Goal: Transaction & Acquisition: Book appointment/travel/reservation

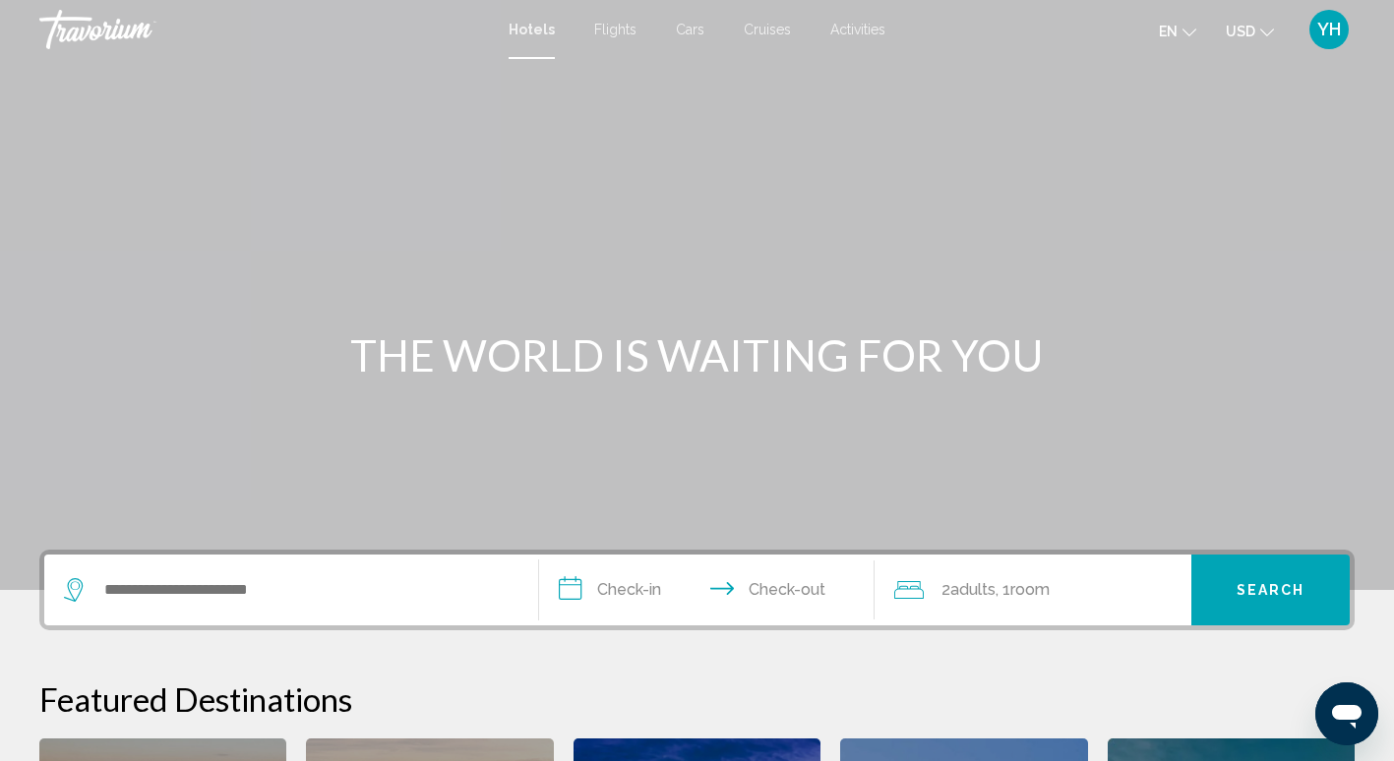
click at [1261, 24] on mat-icon "Change currency" at bounding box center [1267, 30] width 14 height 14
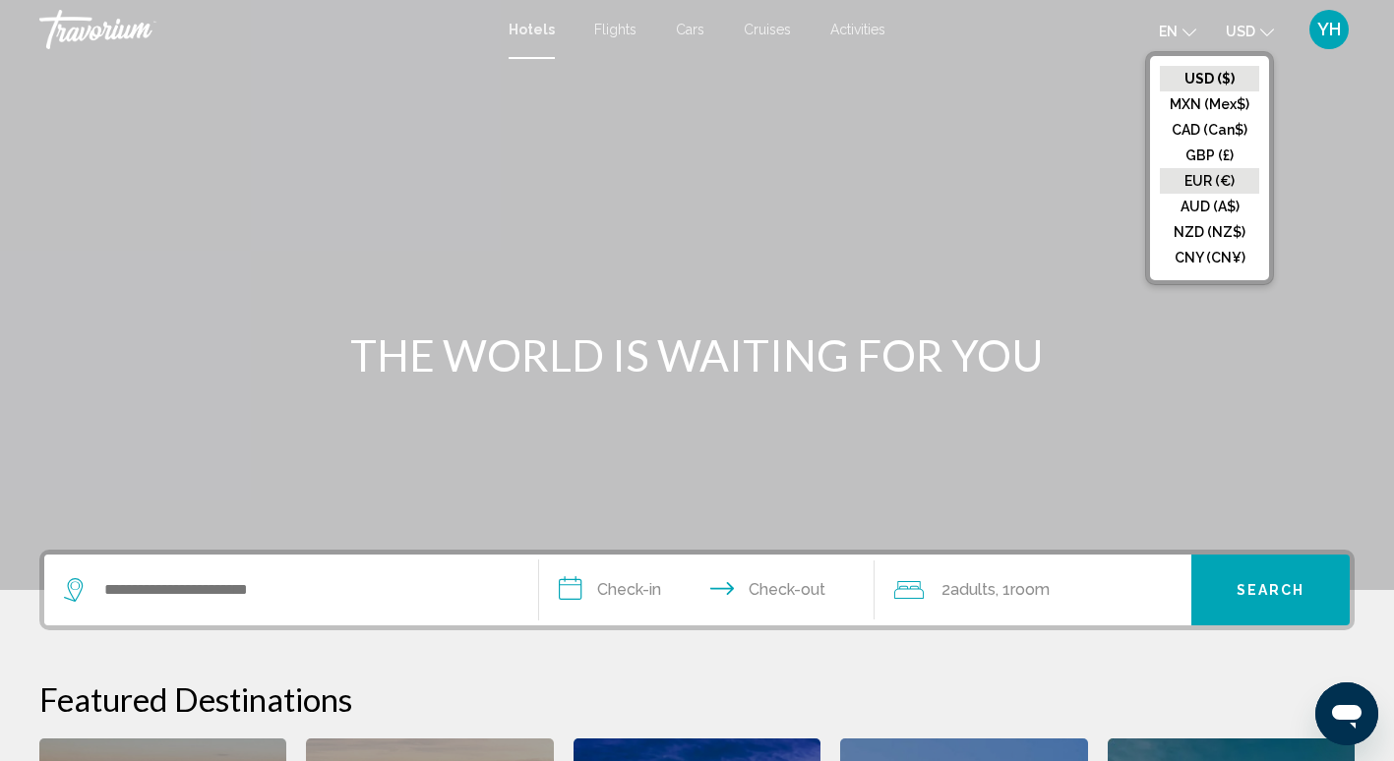
click at [1227, 175] on button "EUR (€)" at bounding box center [1208, 181] width 99 height 26
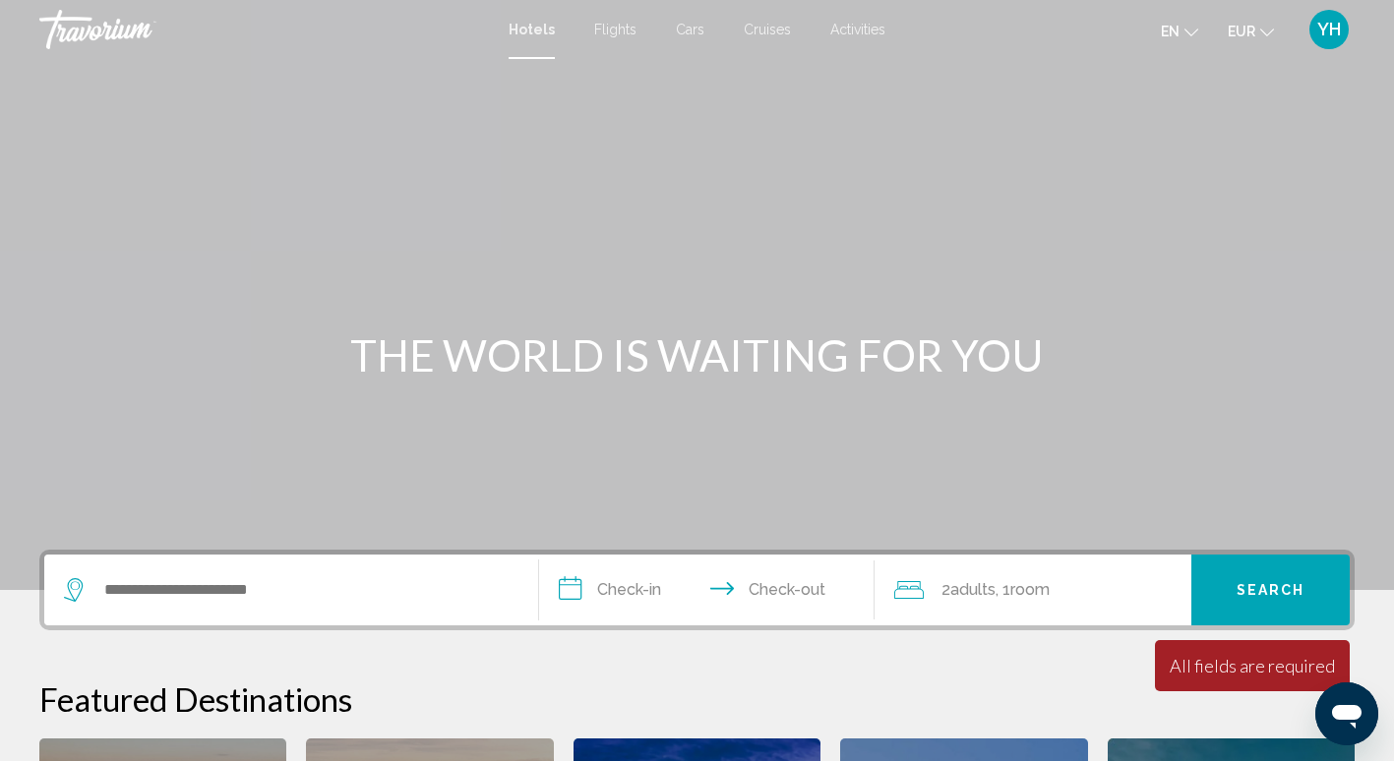
click at [1191, 31] on icon "Change language" at bounding box center [1191, 33] width 14 height 14
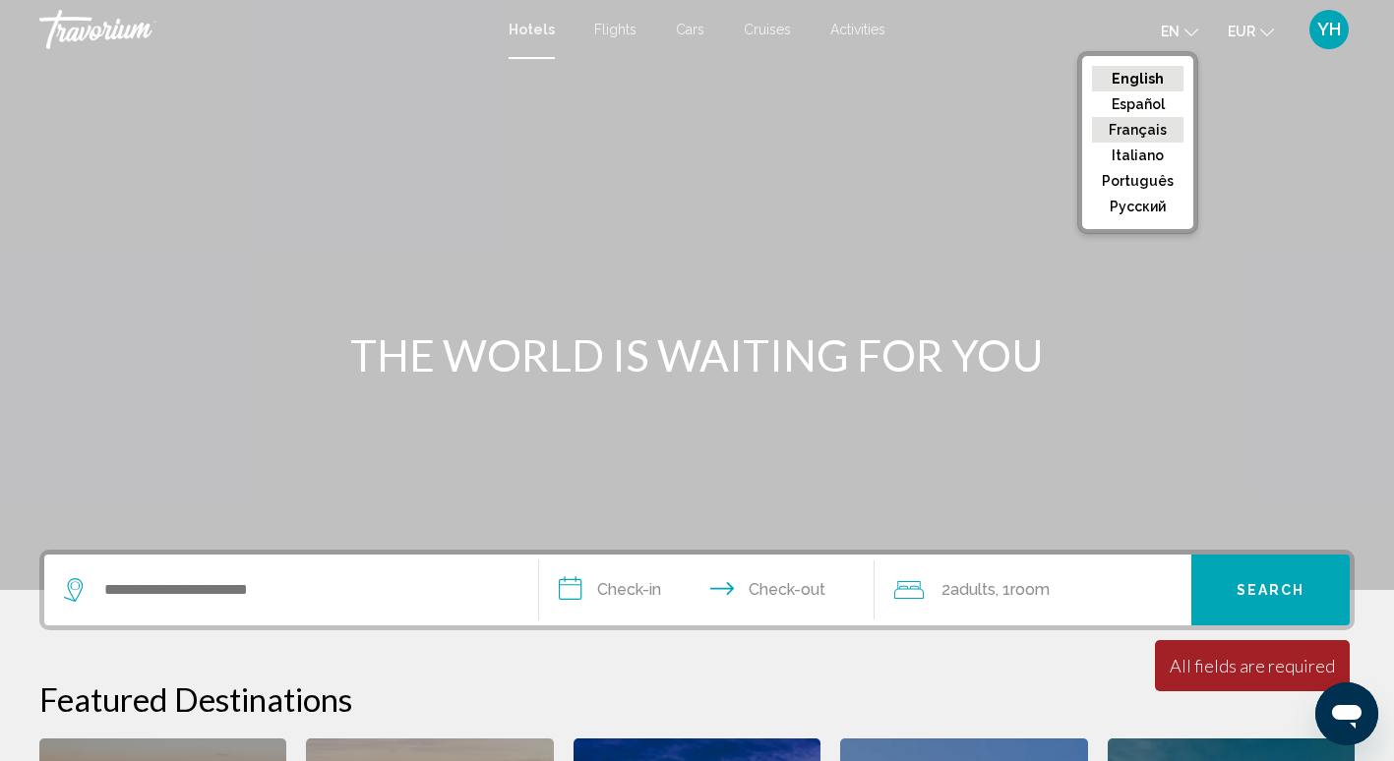
click at [1130, 125] on button "Français" at bounding box center [1137, 130] width 91 height 26
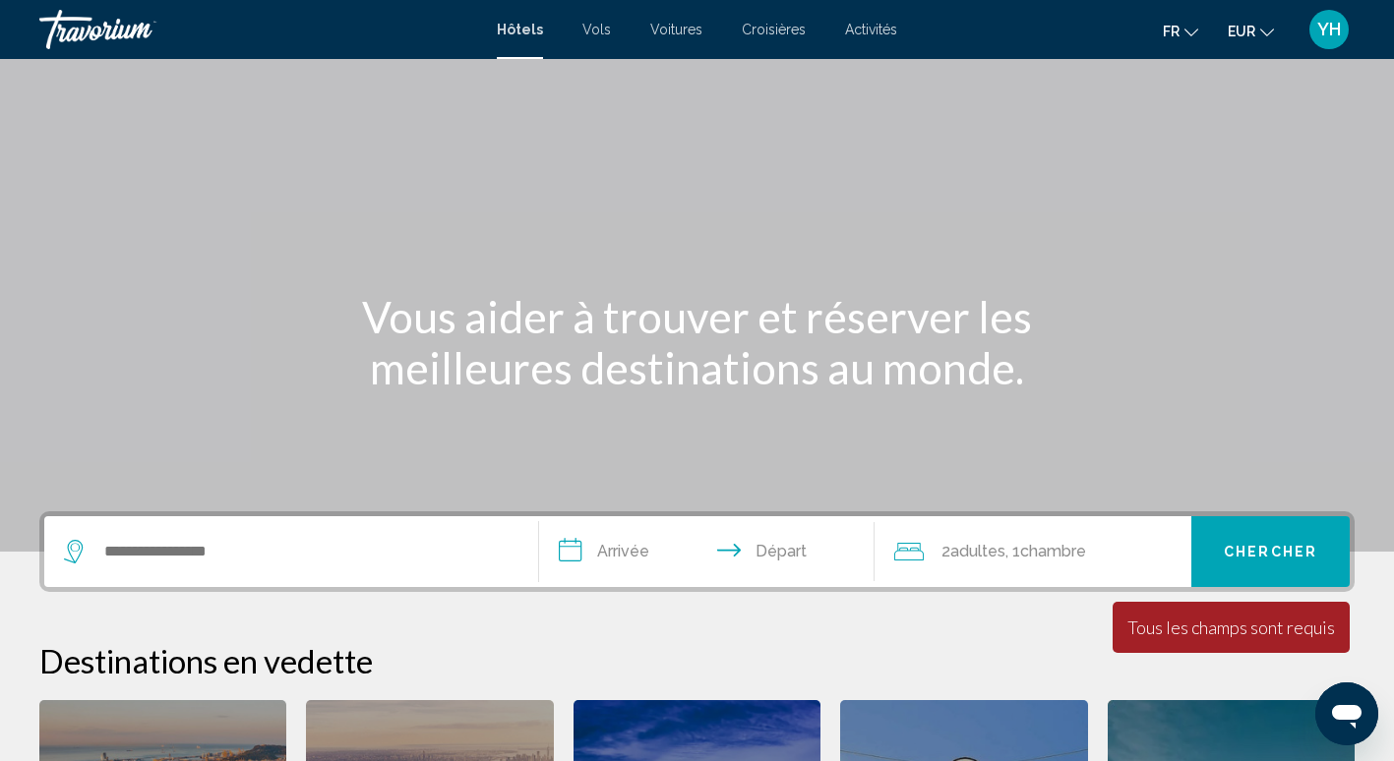
scroll to position [10, 0]
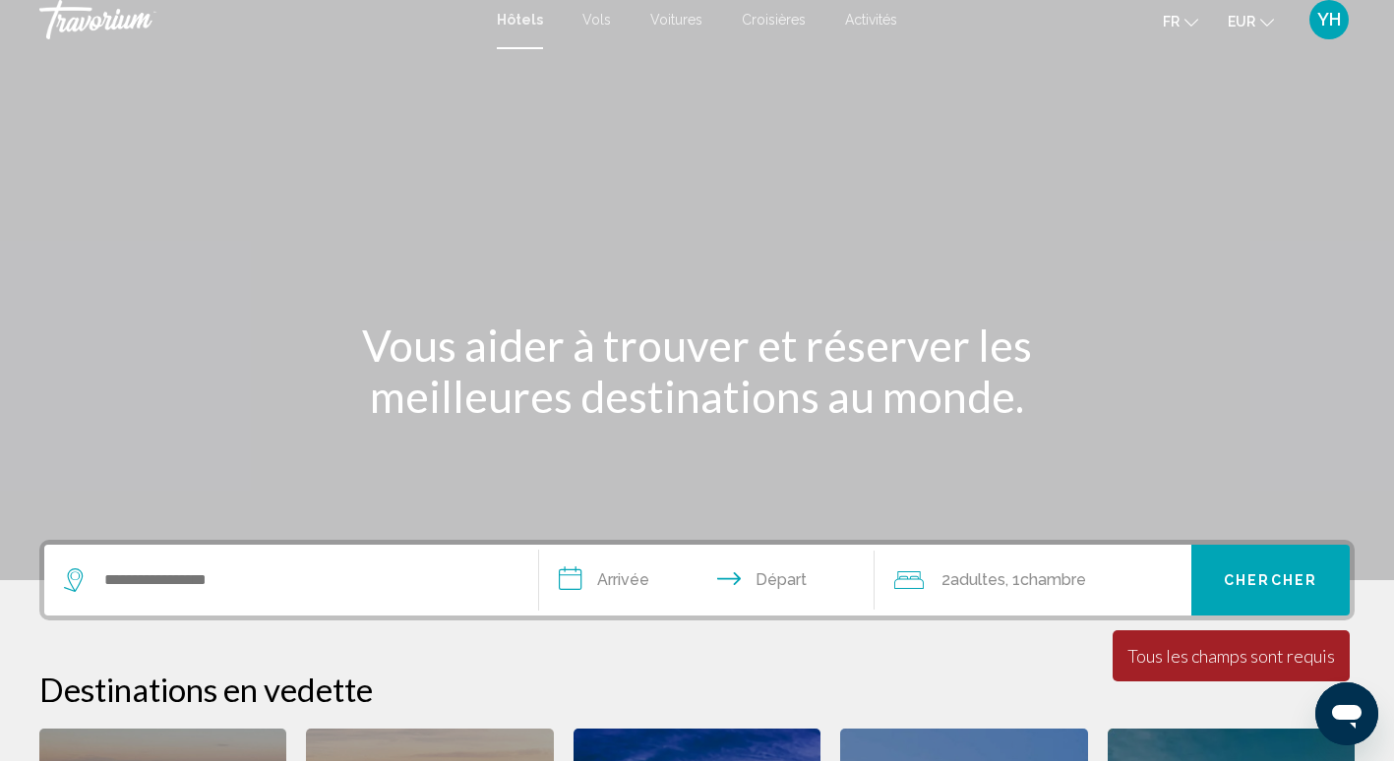
click at [783, 16] on span "Croisières" at bounding box center [774, 20] width 64 height 16
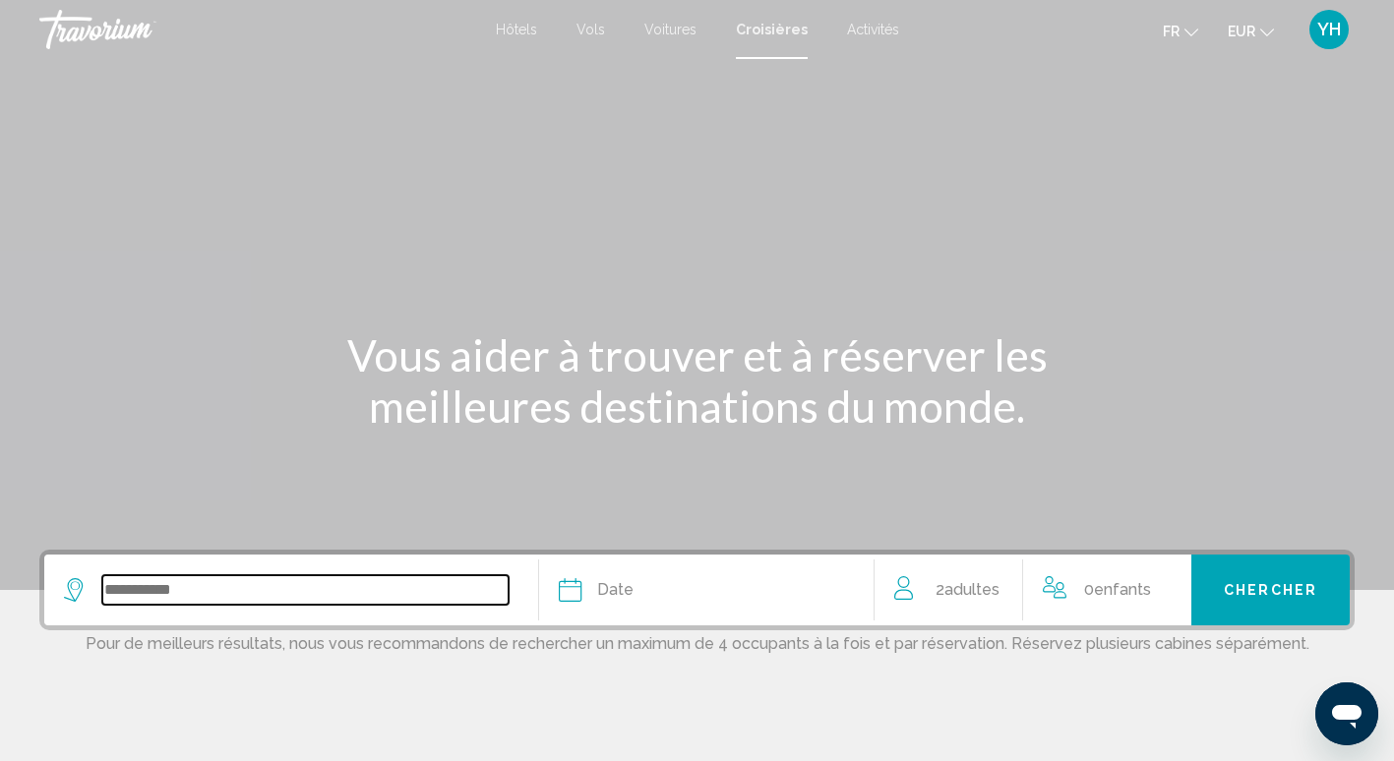
click at [287, 581] on input "Search widget" at bounding box center [305, 590] width 406 height 30
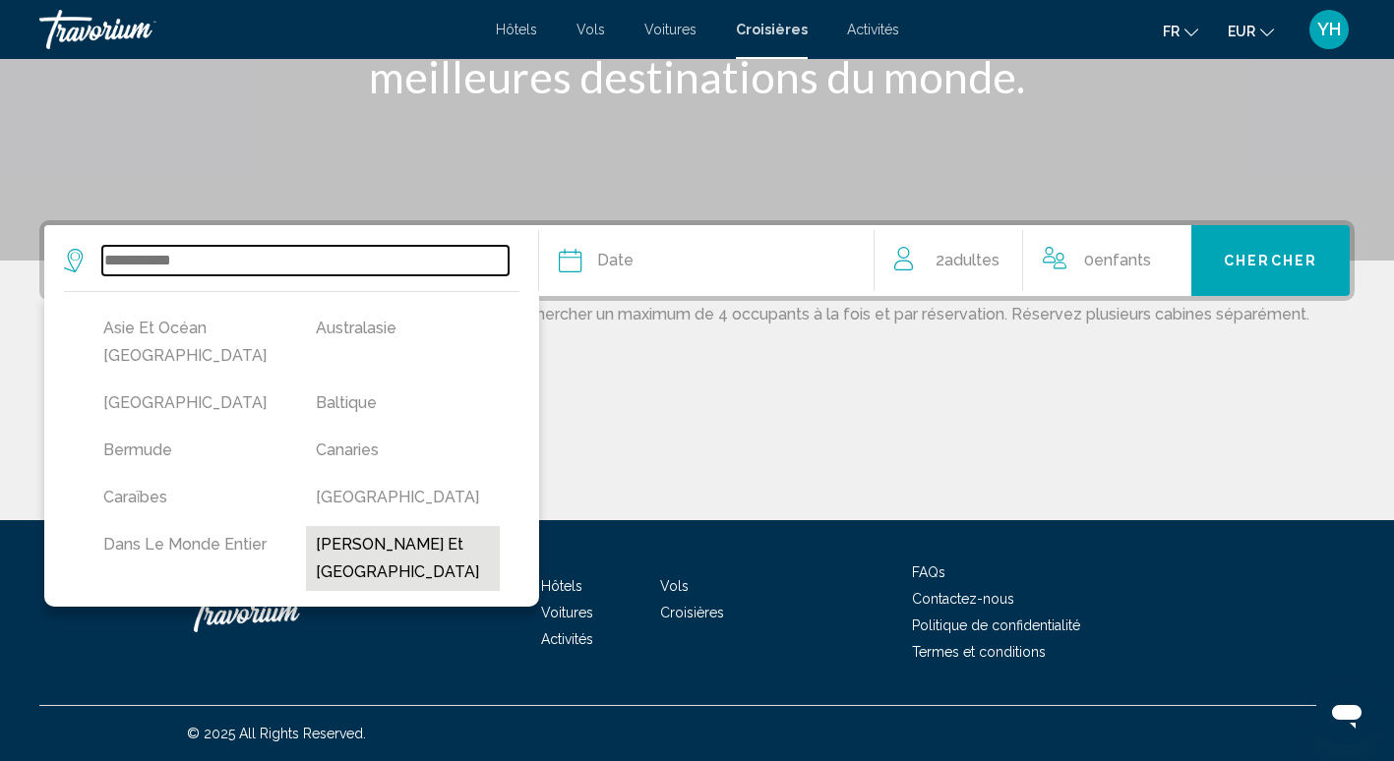
scroll to position [197, 0]
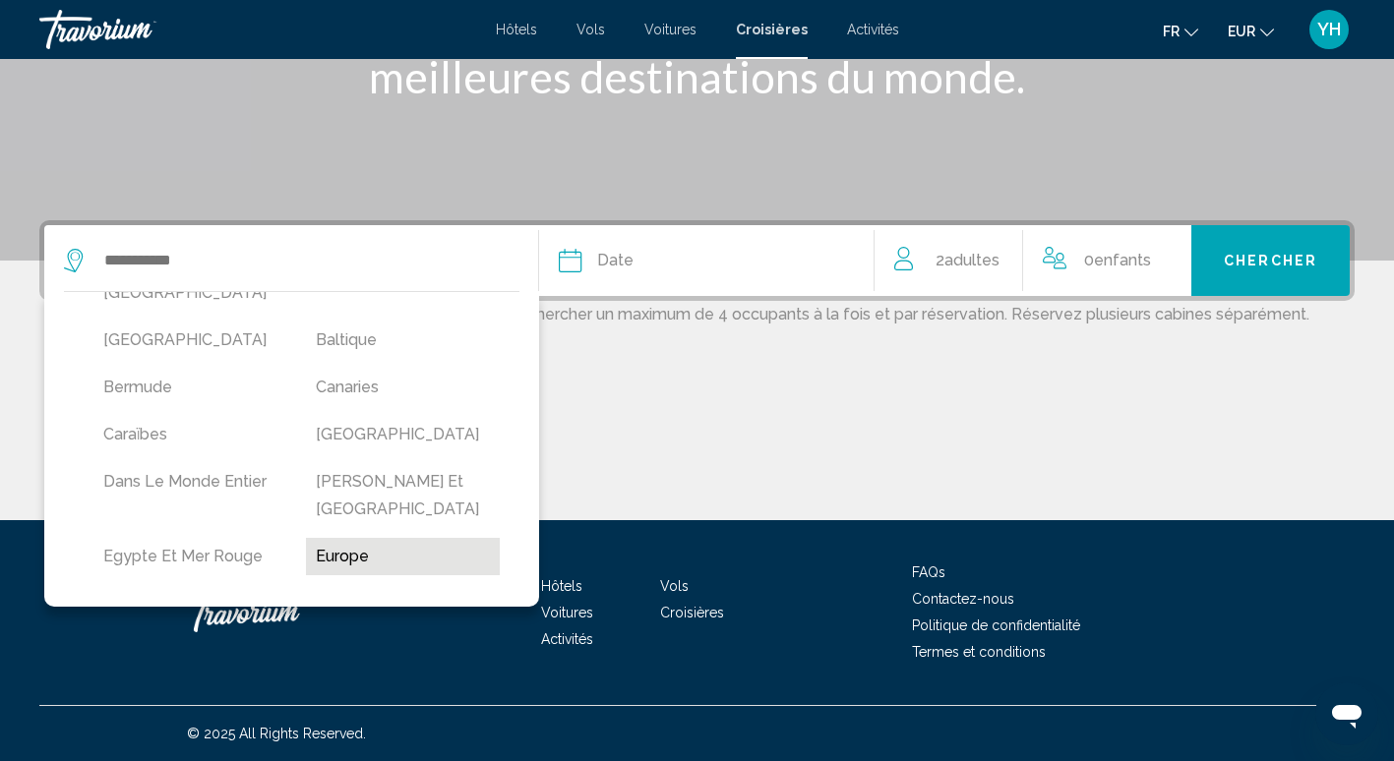
click at [341, 538] on button "Europe" at bounding box center [402, 556] width 193 height 37
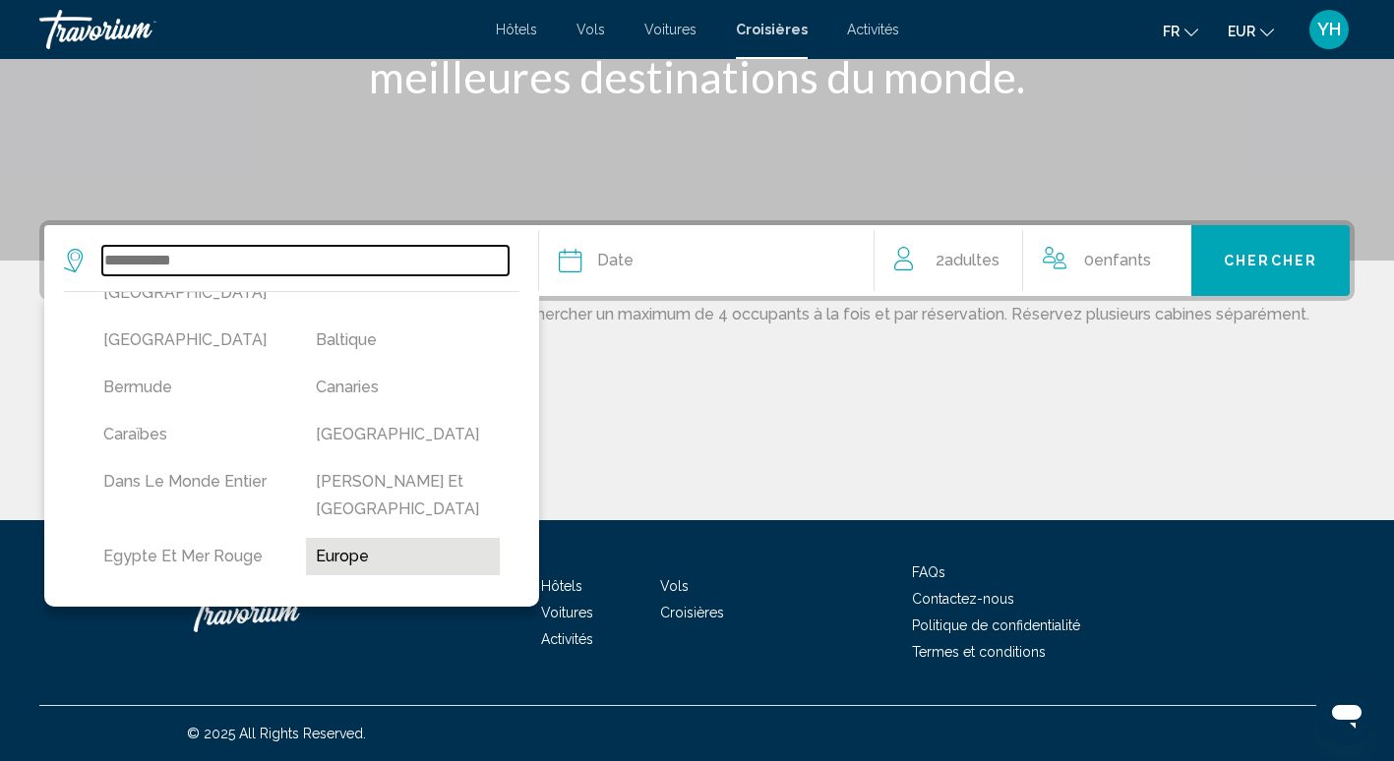
type input "******"
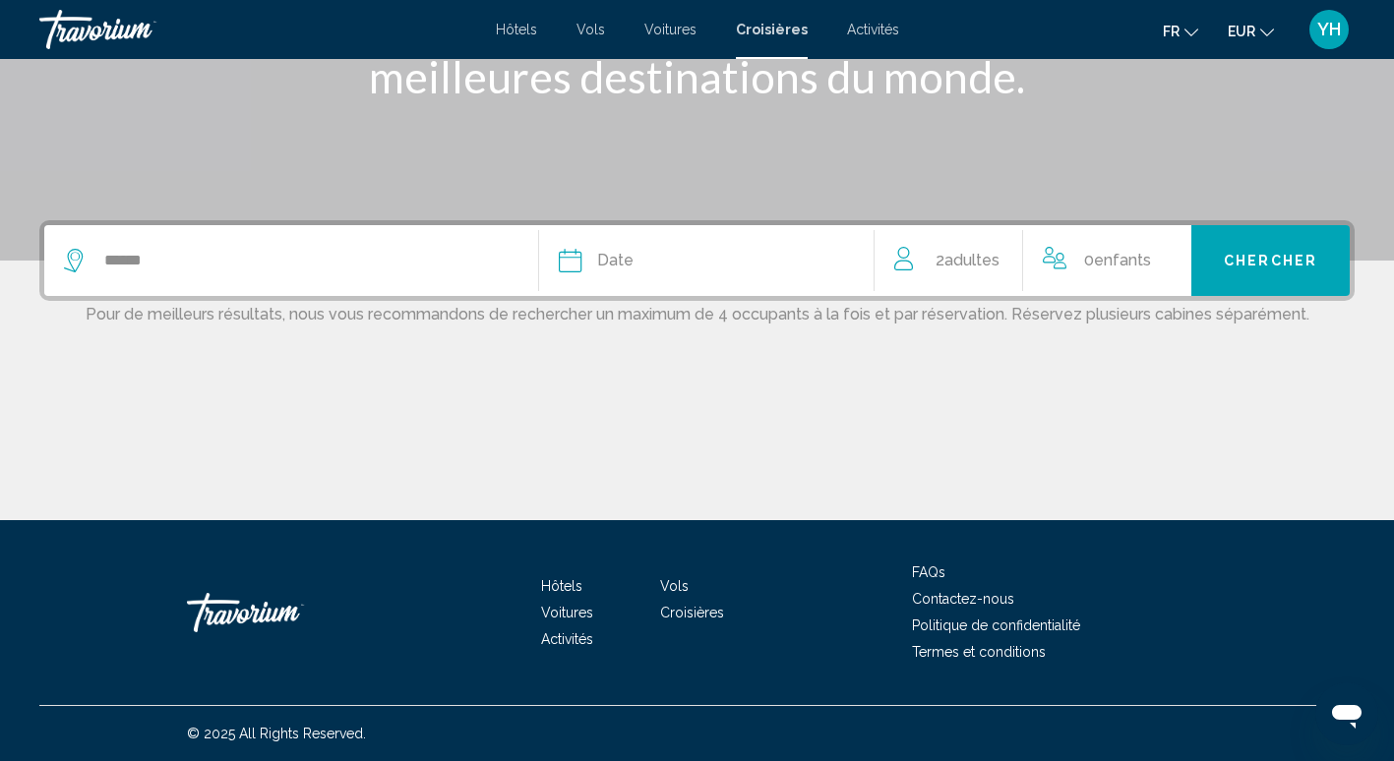
click at [1244, 248] on button "Chercher" at bounding box center [1270, 260] width 158 height 71
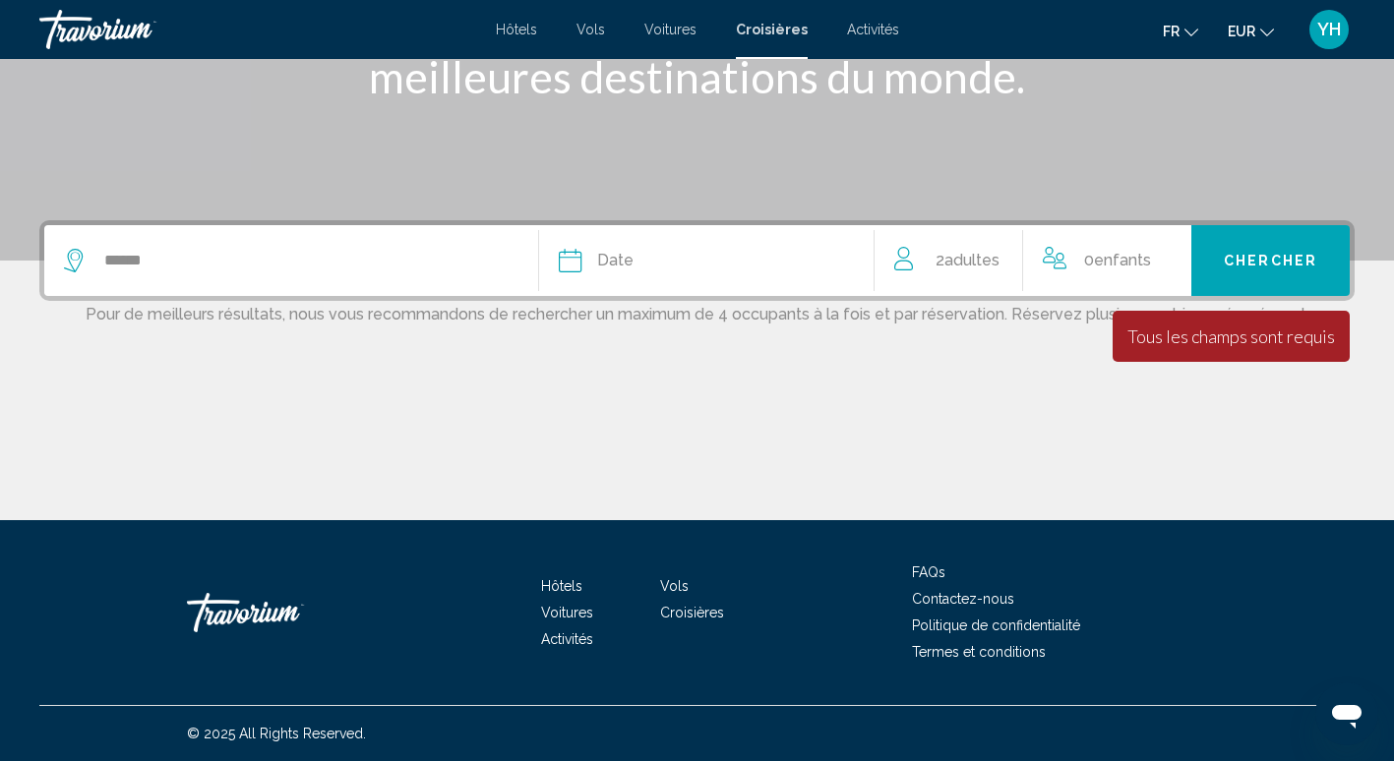
click at [584, 254] on div "Date" at bounding box center [707, 261] width 296 height 28
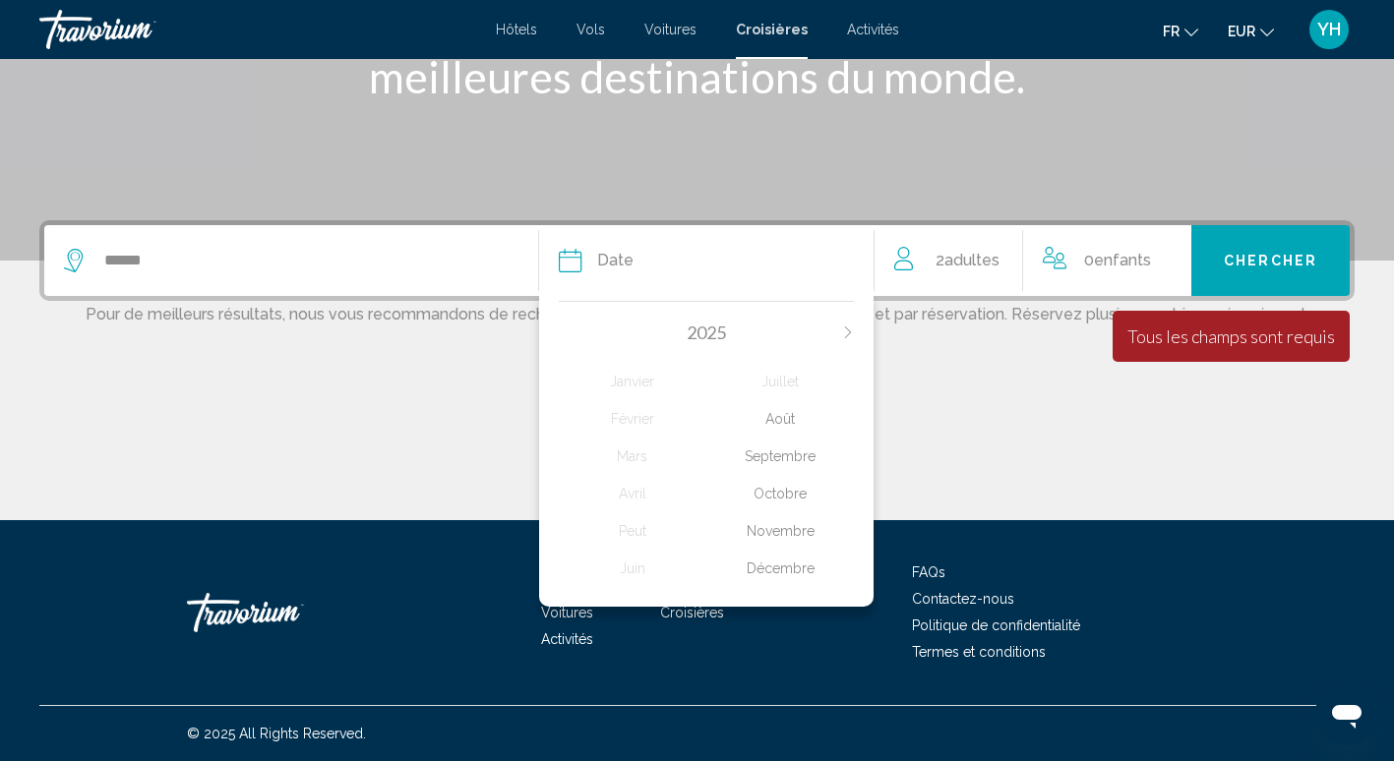
click at [791, 566] on div "Décembre" at bounding box center [780, 568] width 148 height 35
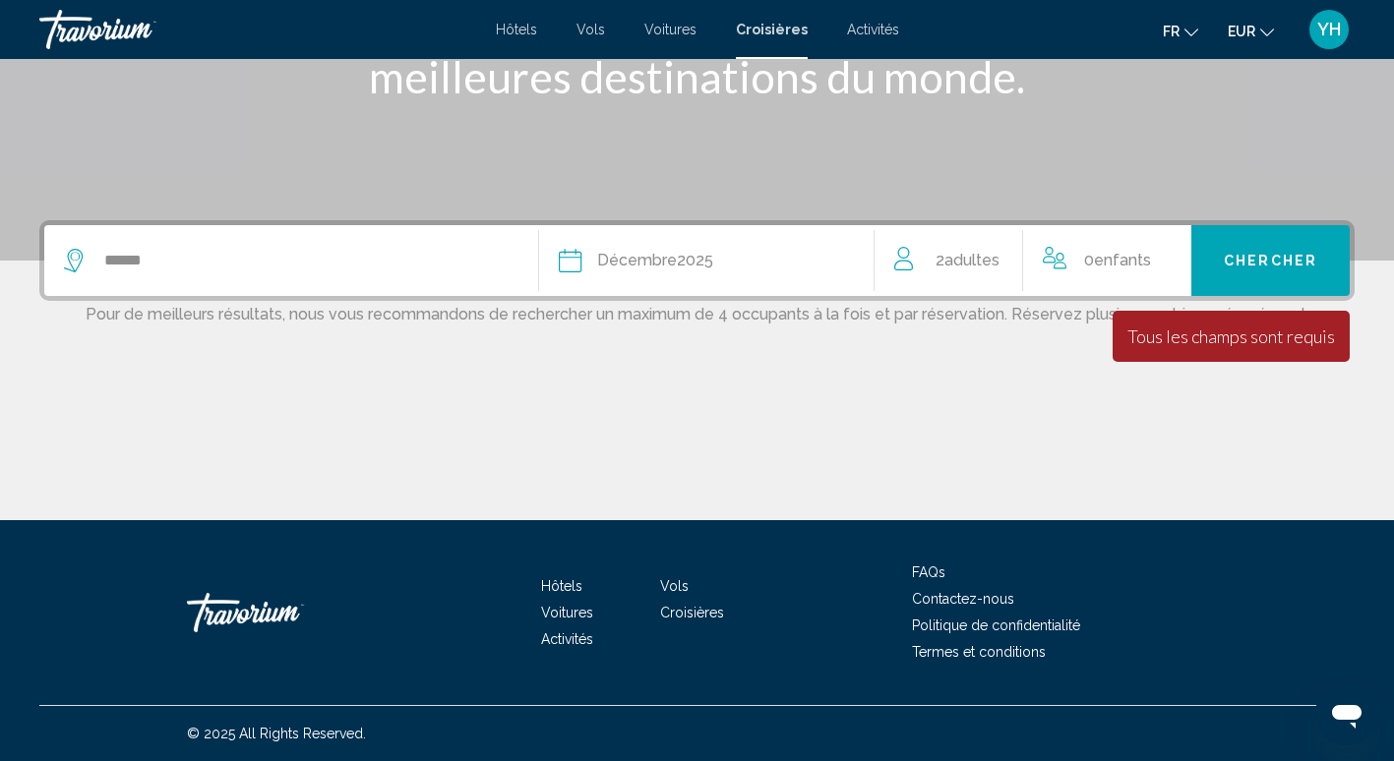
click at [1258, 259] on button "Chercher" at bounding box center [1270, 260] width 158 height 71
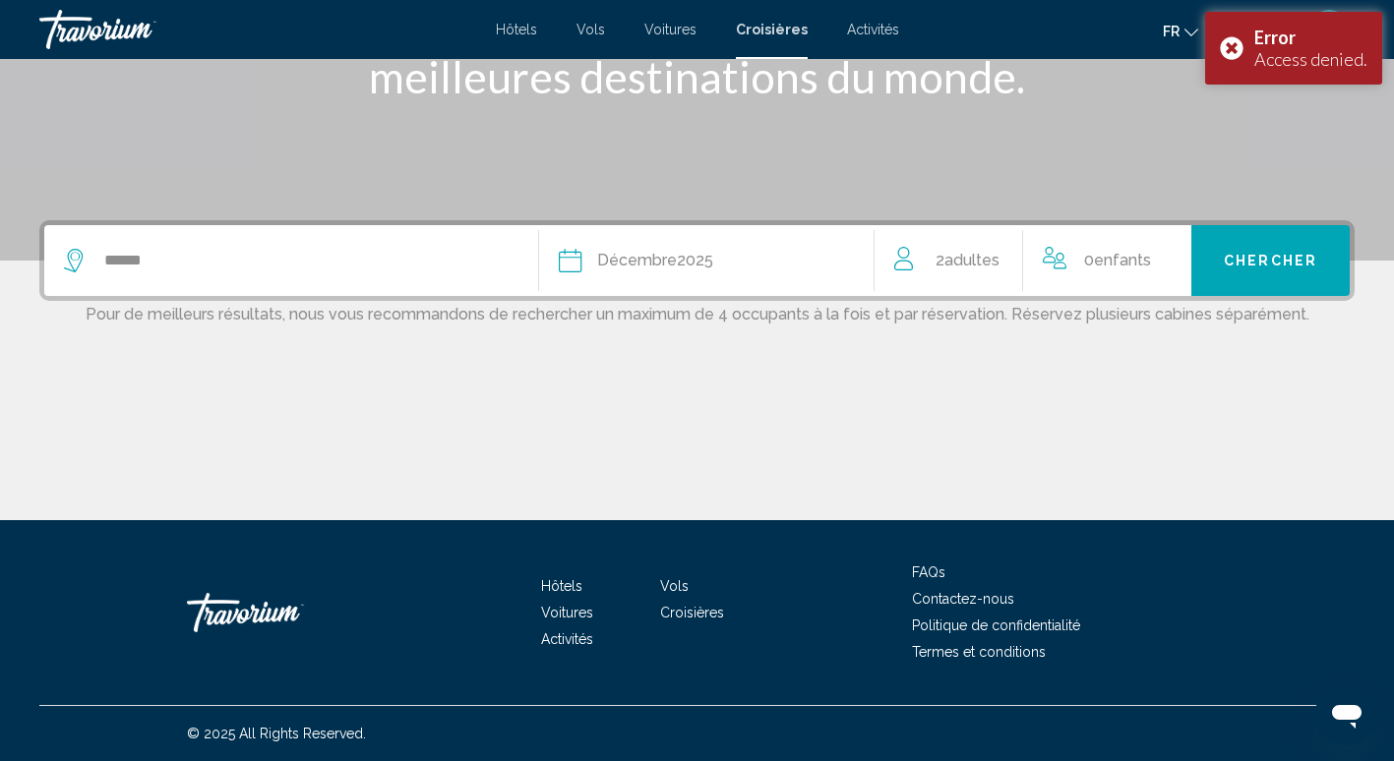
click at [709, 270] on div "[DATE]" at bounding box center [655, 261] width 116 height 28
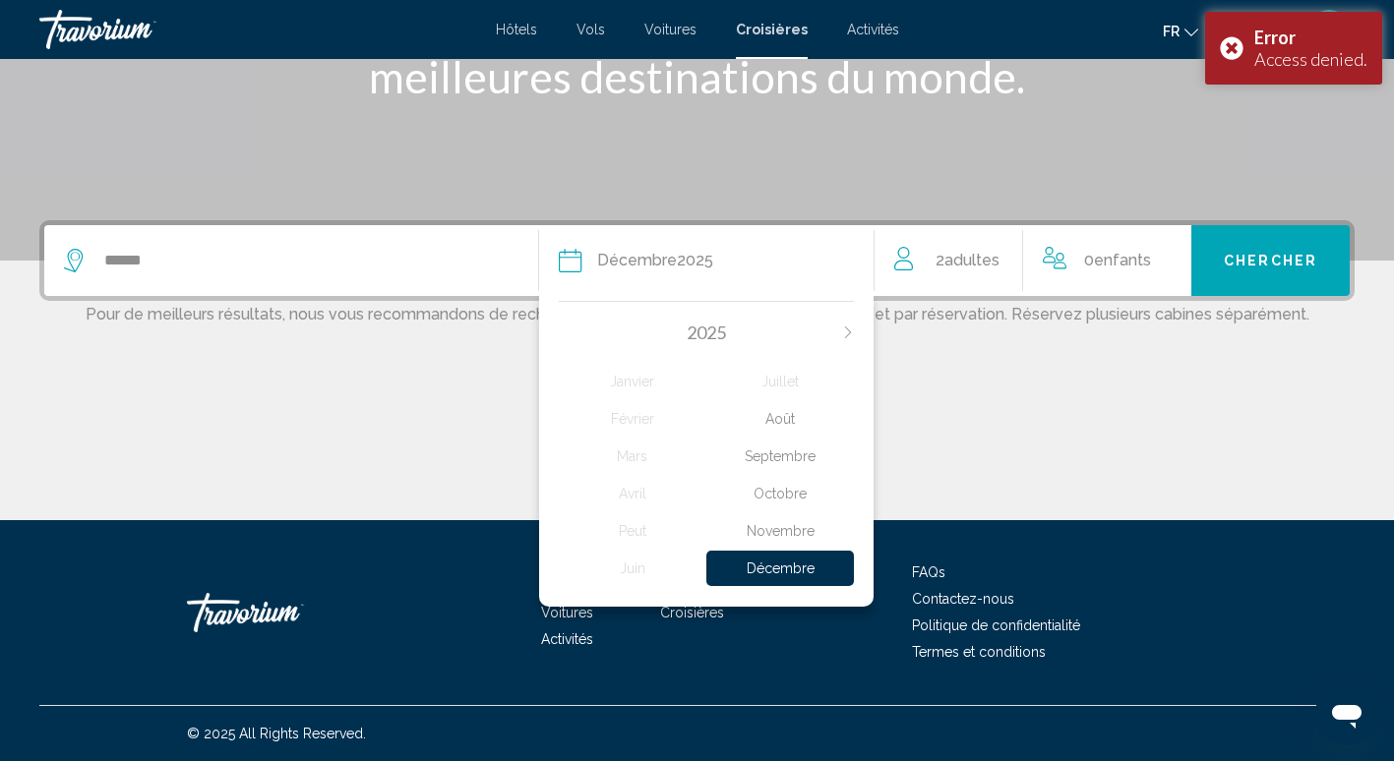
click at [855, 327] on div "[DATE][PERSON_NAME] Mars Avril Peut Juin Juillet Août Septembre Octobre Novembr…" at bounding box center [706, 449] width 335 height 316
click at [848, 330] on icon "Next month" at bounding box center [848, 333] width 12 height 12
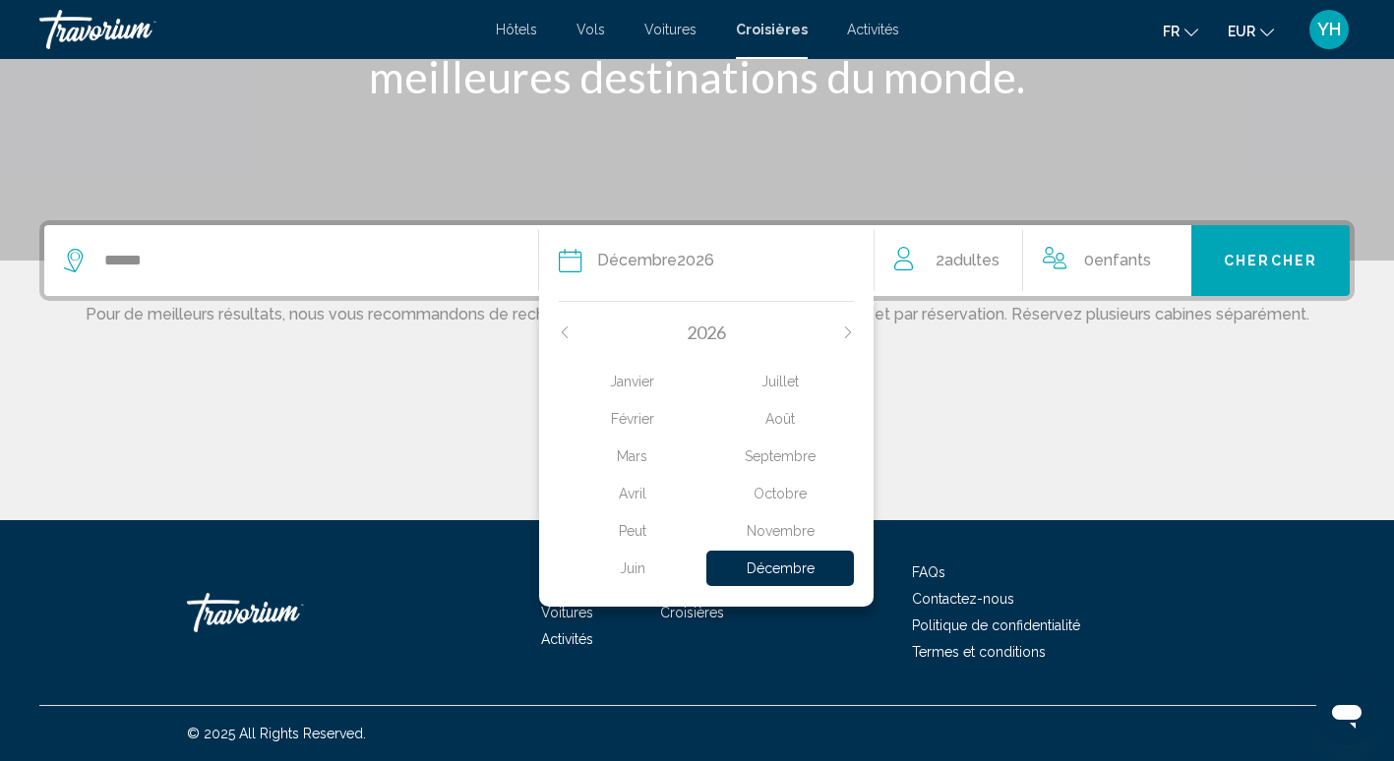
click at [633, 530] on div "Peut" at bounding box center [633, 530] width 148 height 35
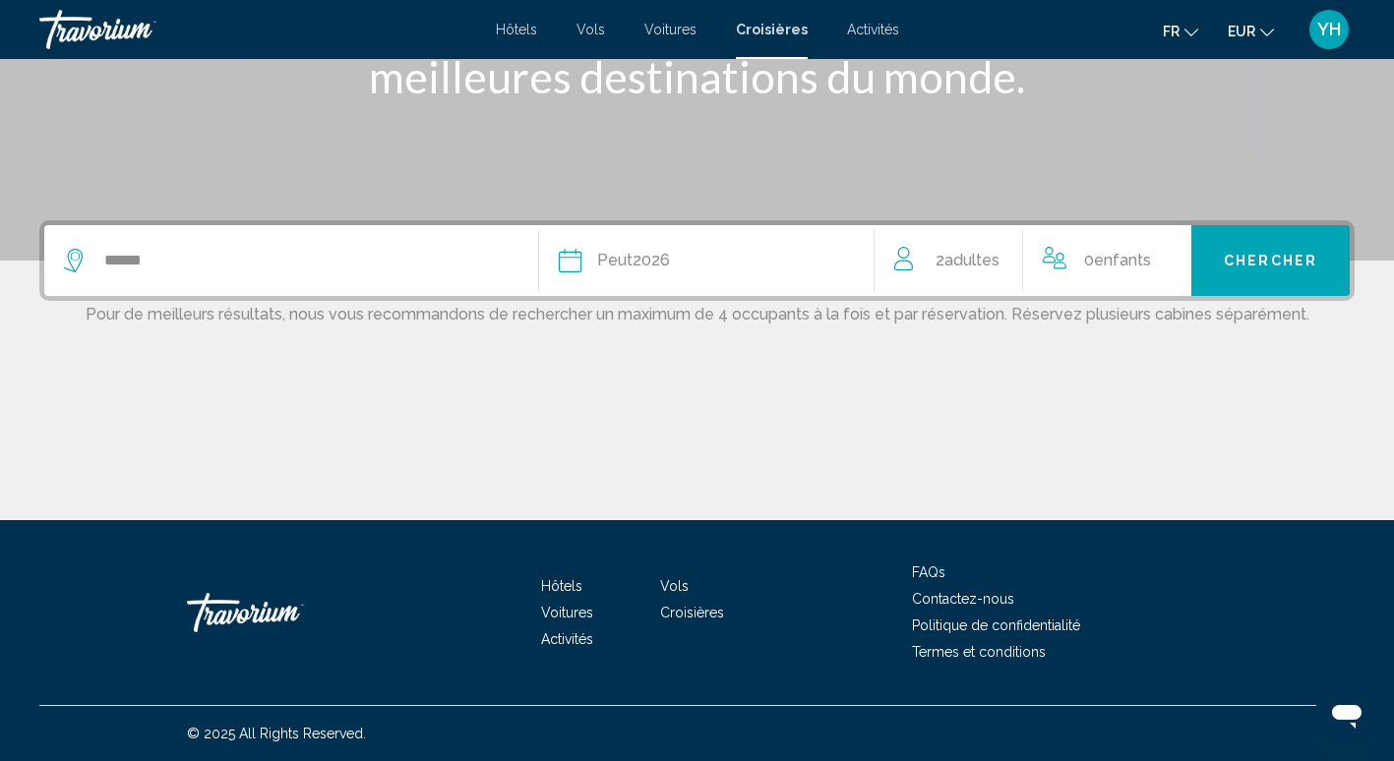
click at [830, 268] on div "Date Peut 2026" at bounding box center [707, 261] width 296 height 28
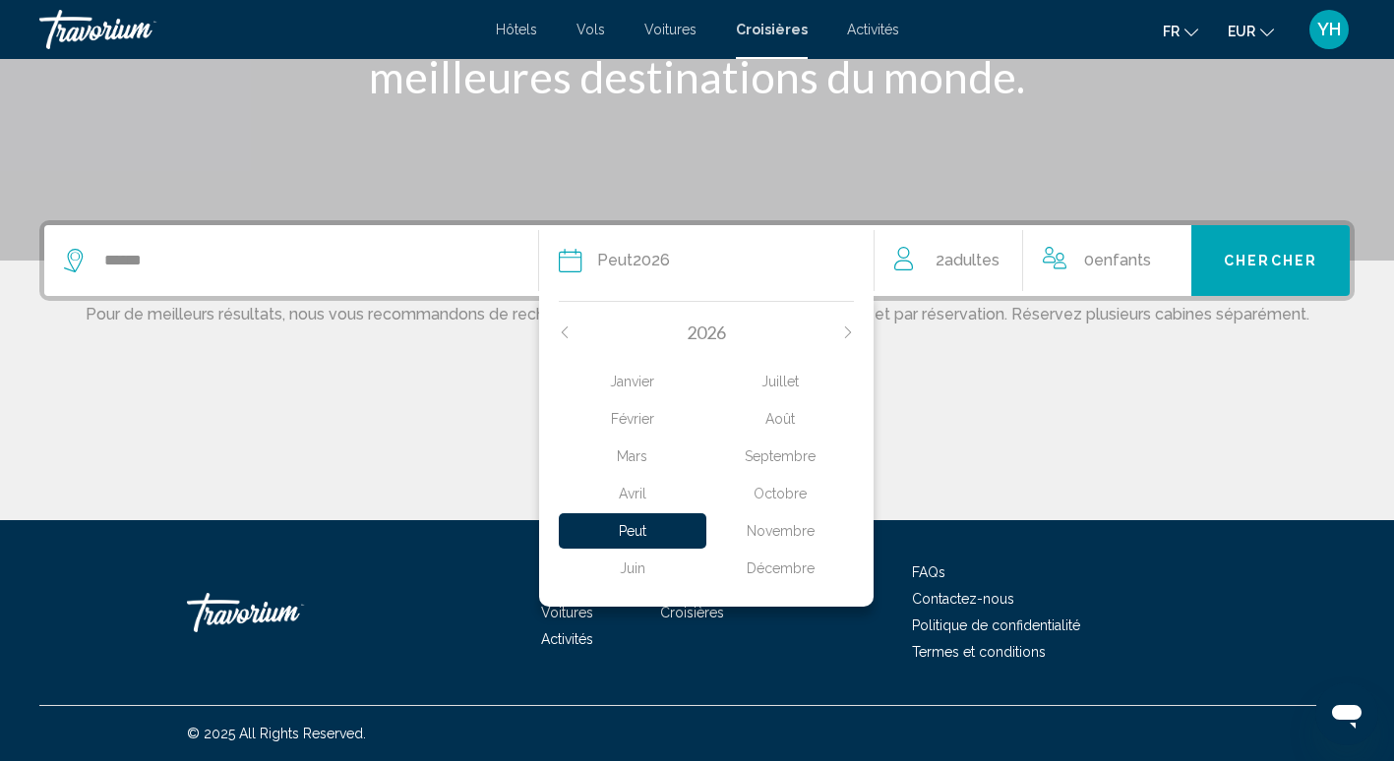
click at [632, 489] on div "Avril" at bounding box center [633, 493] width 148 height 35
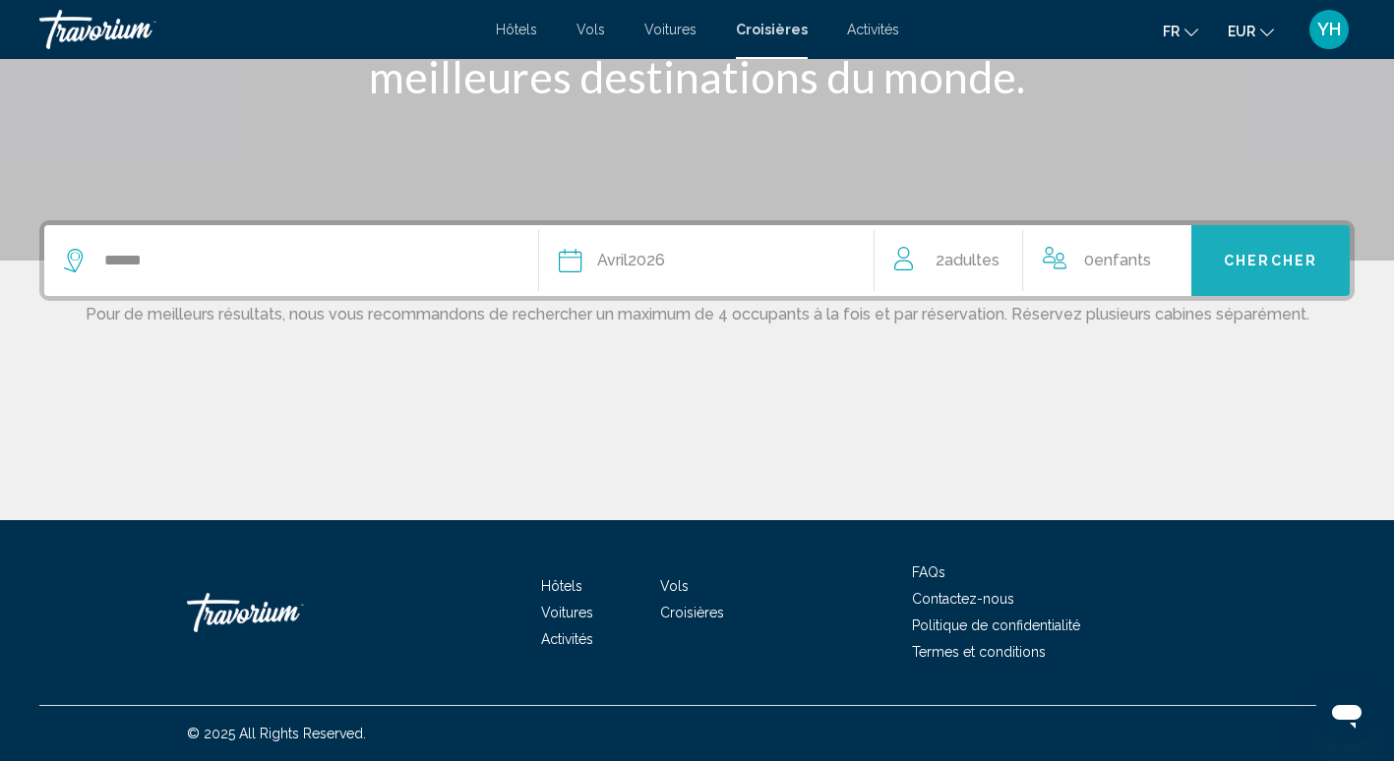
click at [1271, 249] on button "Chercher" at bounding box center [1270, 260] width 158 height 71
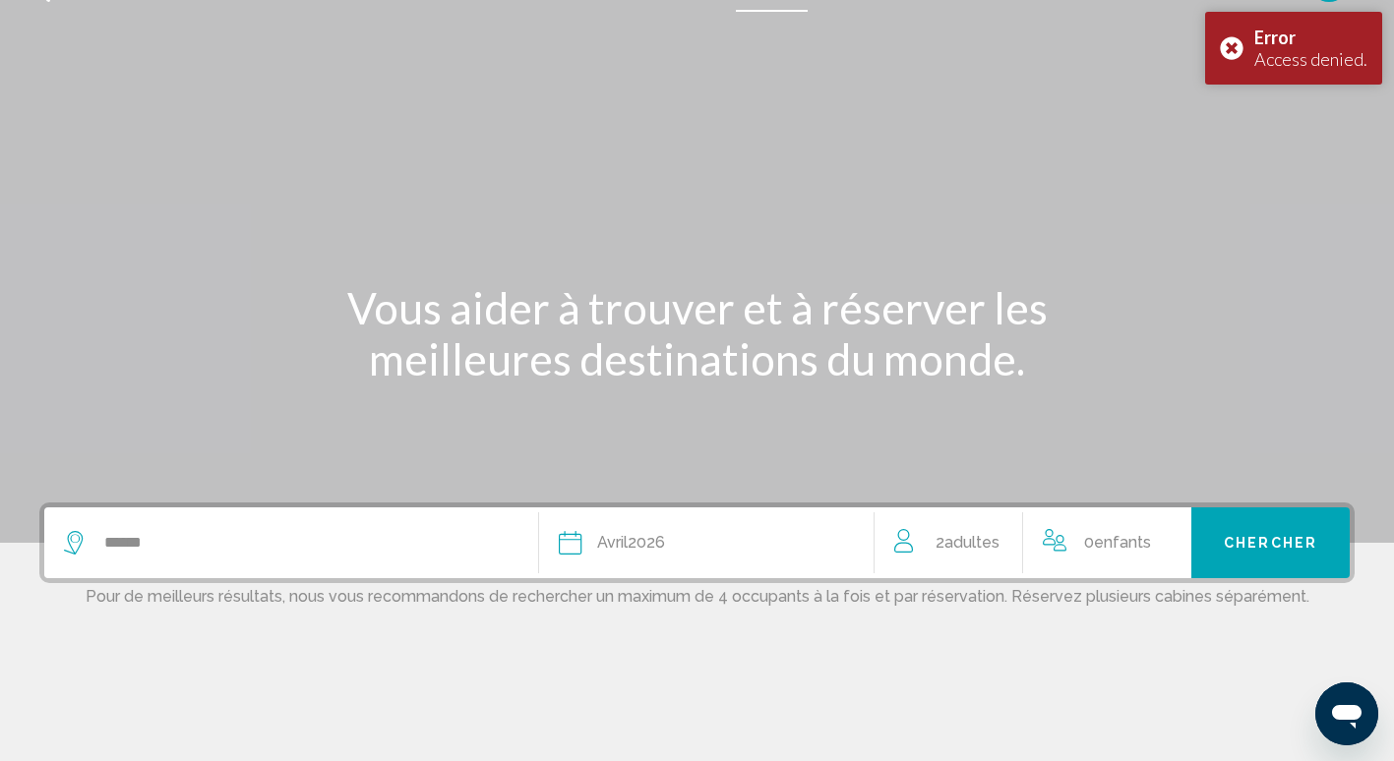
scroll to position [0, 0]
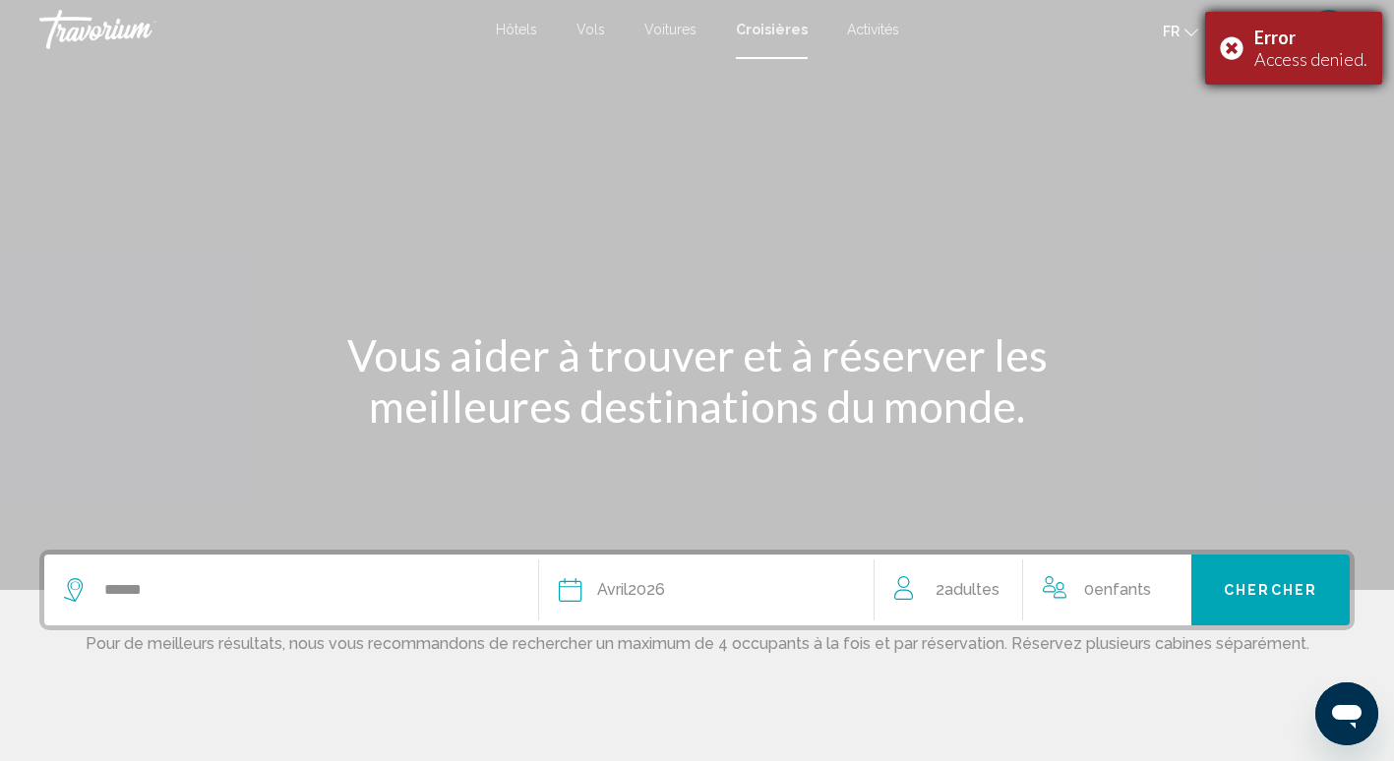
click at [1238, 55] on div "Error Access denied." at bounding box center [1293, 48] width 177 height 73
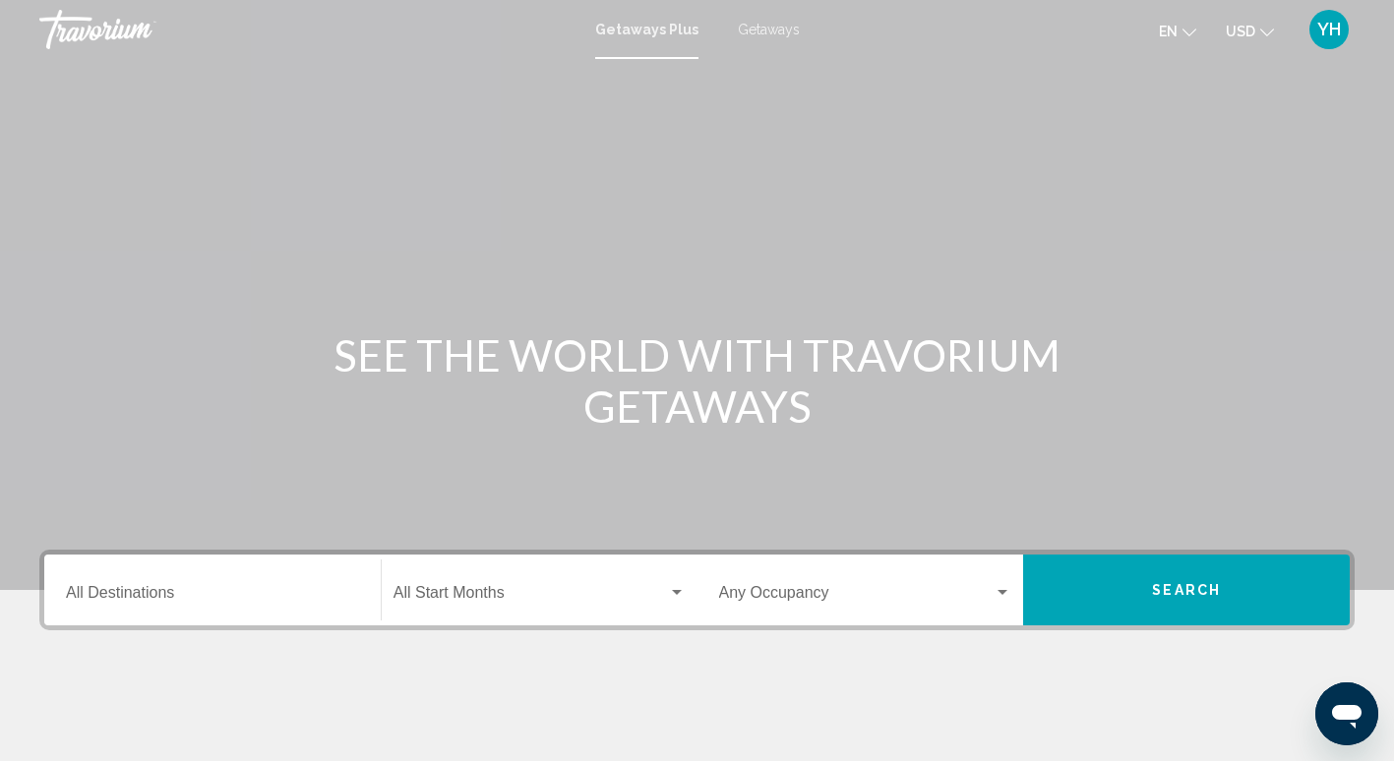
click at [770, 18] on div "Getaways Plus Getaways en English Español Français Italiano Português русский U…" at bounding box center [697, 29] width 1394 height 41
click at [745, 22] on span "Getaways" at bounding box center [769, 30] width 62 height 16
click at [1252, 26] on span "USD" at bounding box center [1240, 32] width 30 height 16
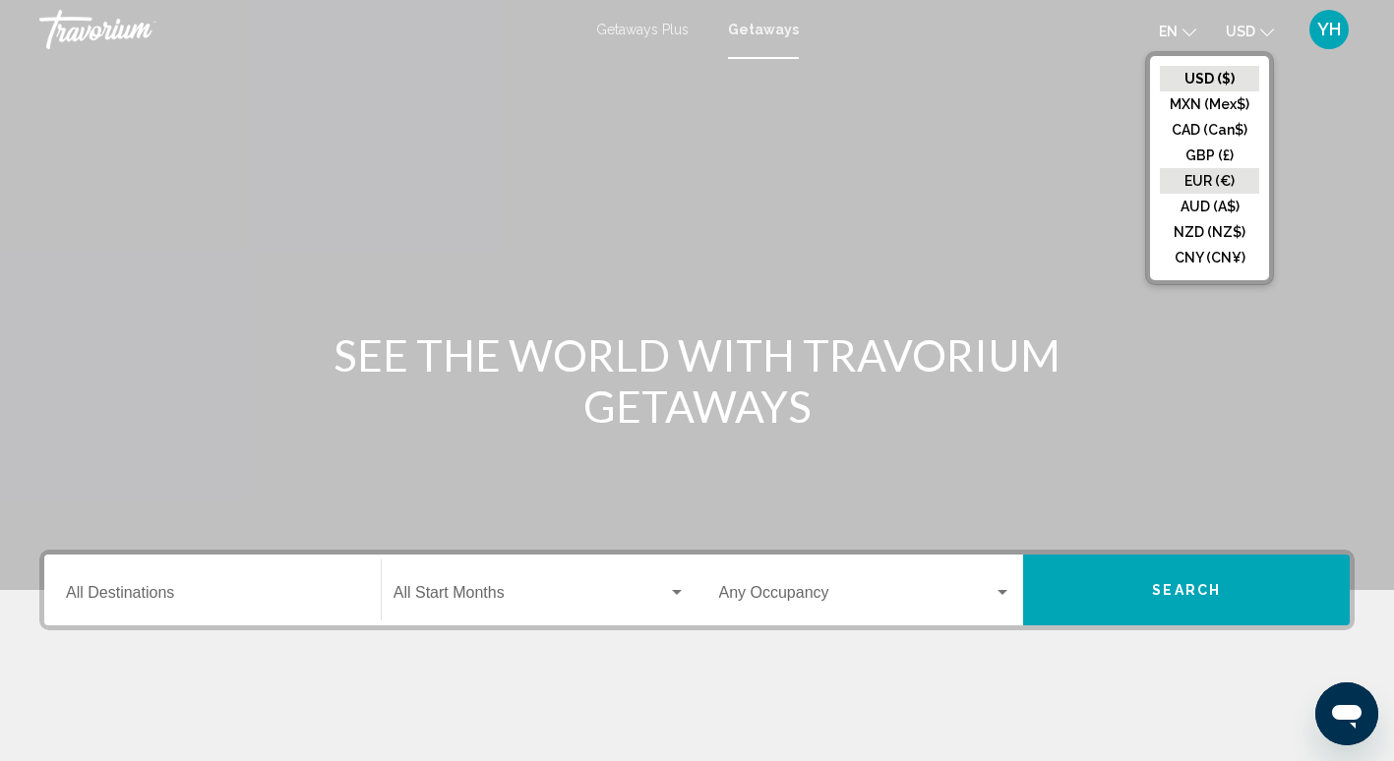
click at [1209, 184] on button "EUR (€)" at bounding box center [1208, 181] width 99 height 26
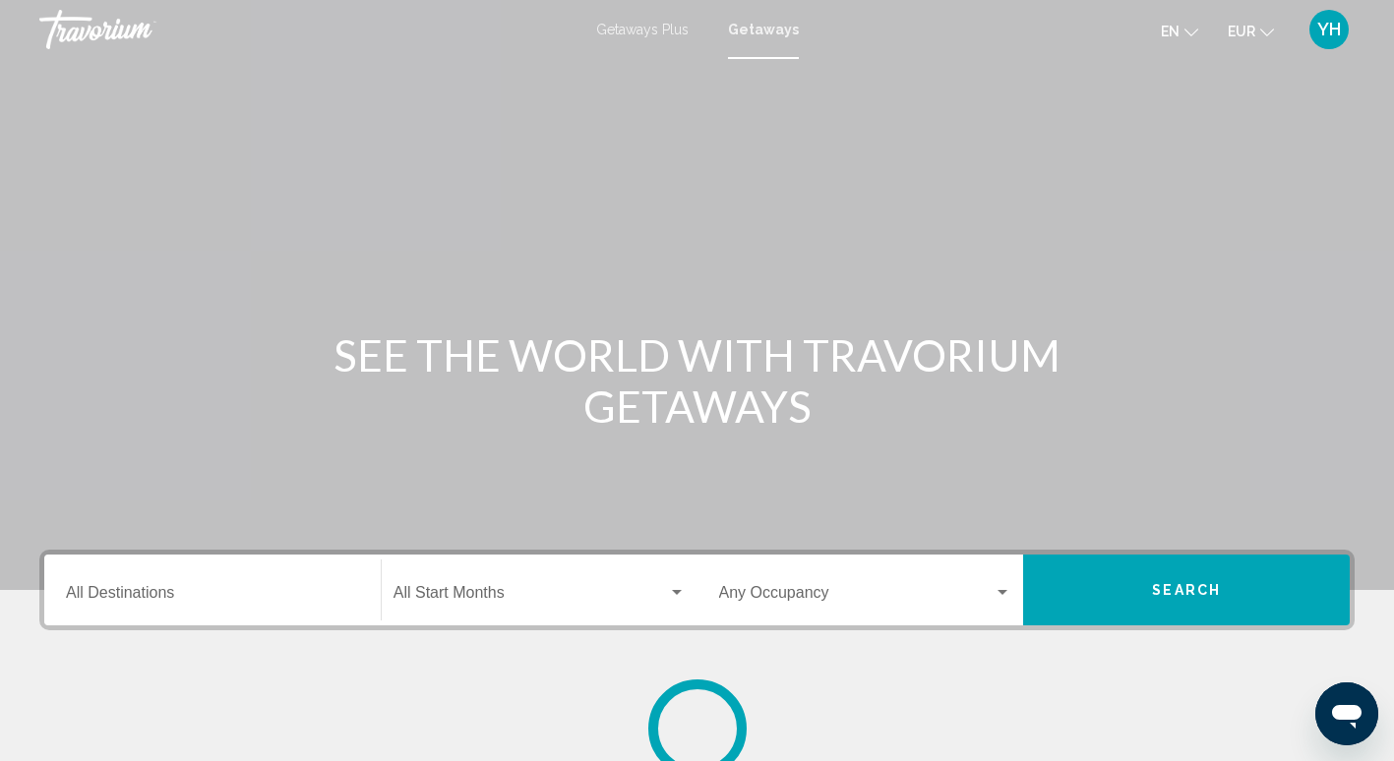
click at [1187, 30] on icon "Change language" at bounding box center [1191, 33] width 14 height 14
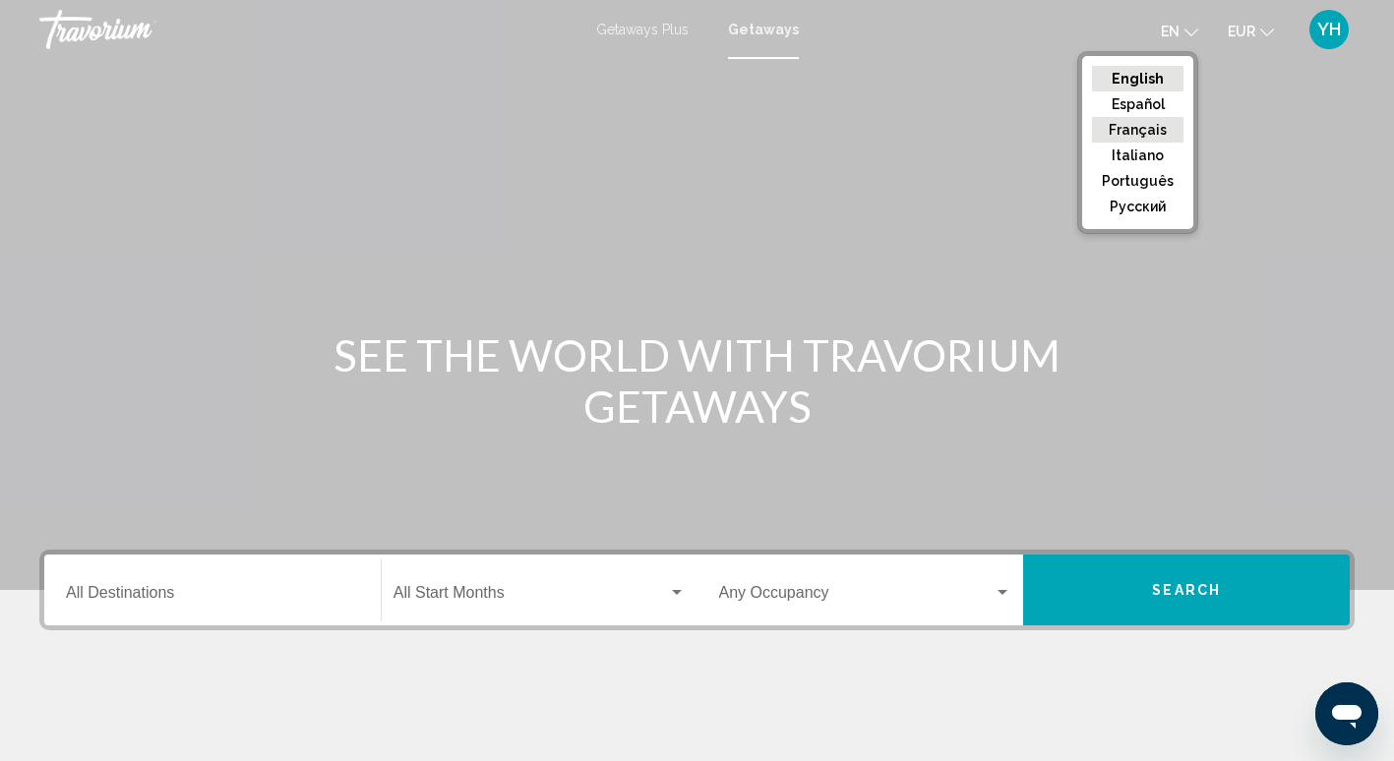
click at [1129, 133] on button "Français" at bounding box center [1137, 130] width 91 height 26
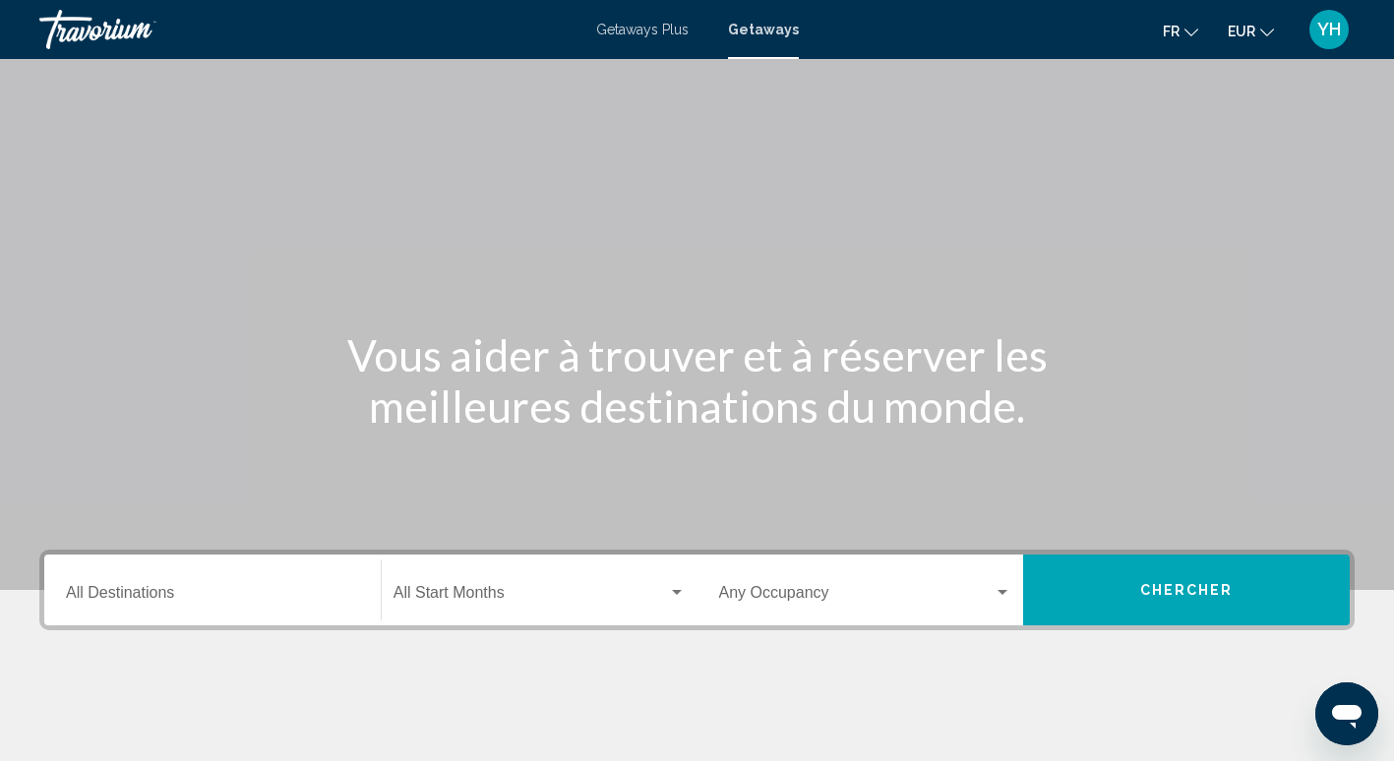
scroll to position [197, 0]
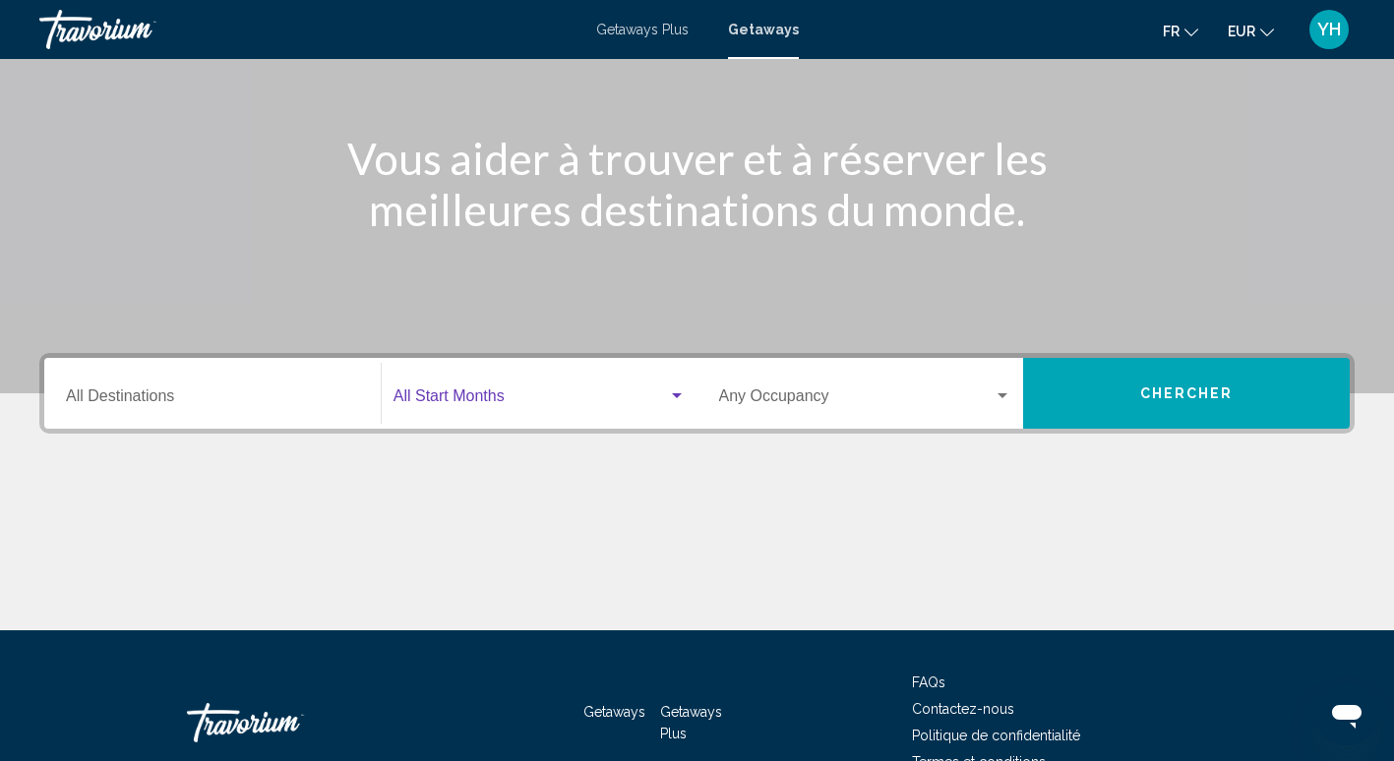
click at [647, 398] on span "Search widget" at bounding box center [530, 400] width 274 height 18
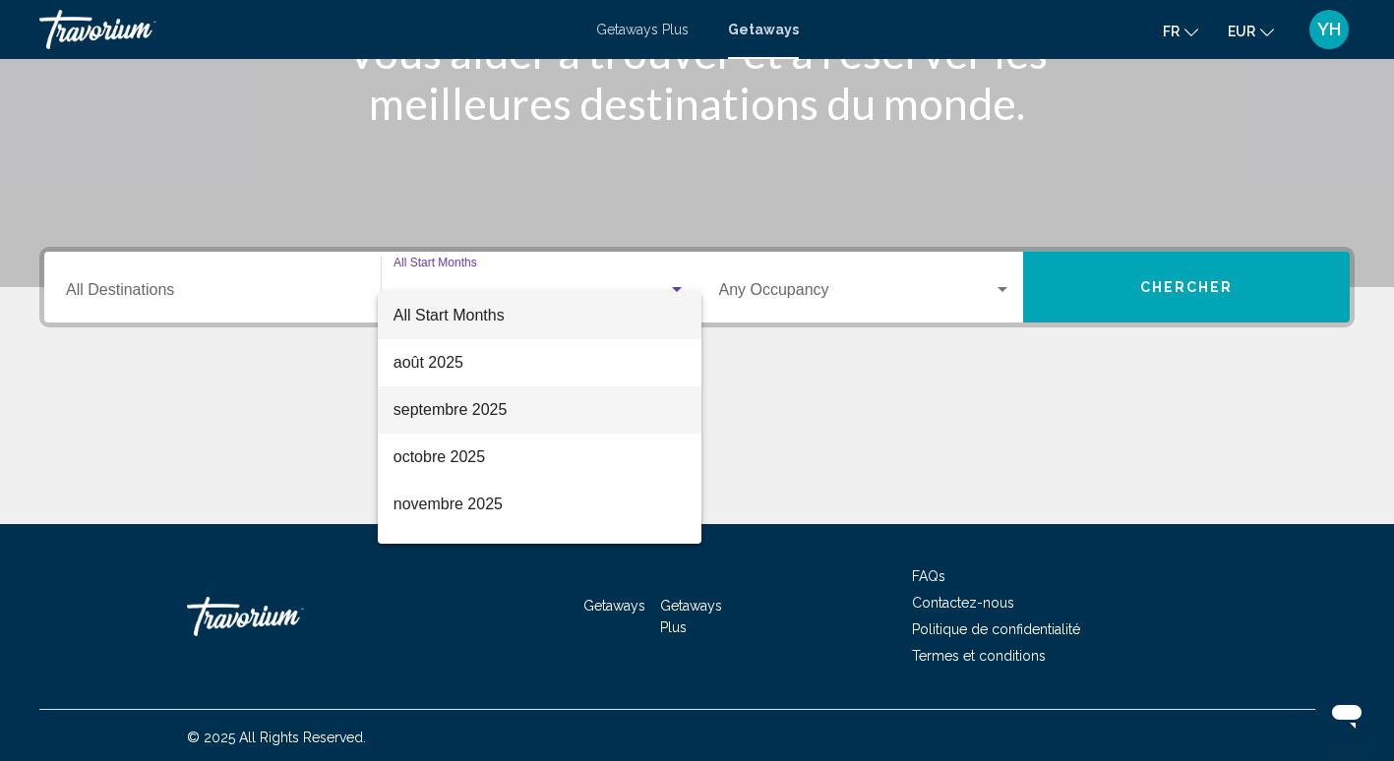
scroll to position [307, 0]
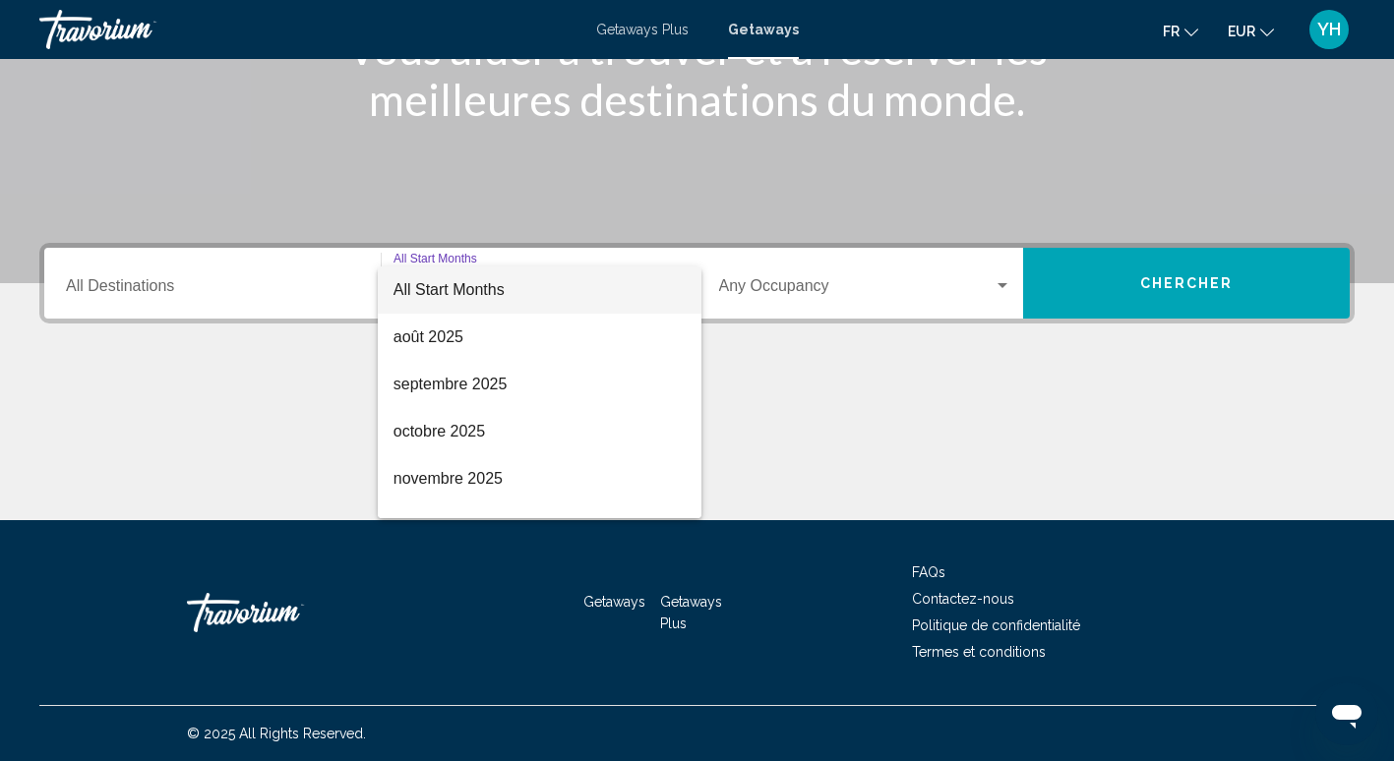
click at [886, 294] on div at bounding box center [697, 380] width 1394 height 761
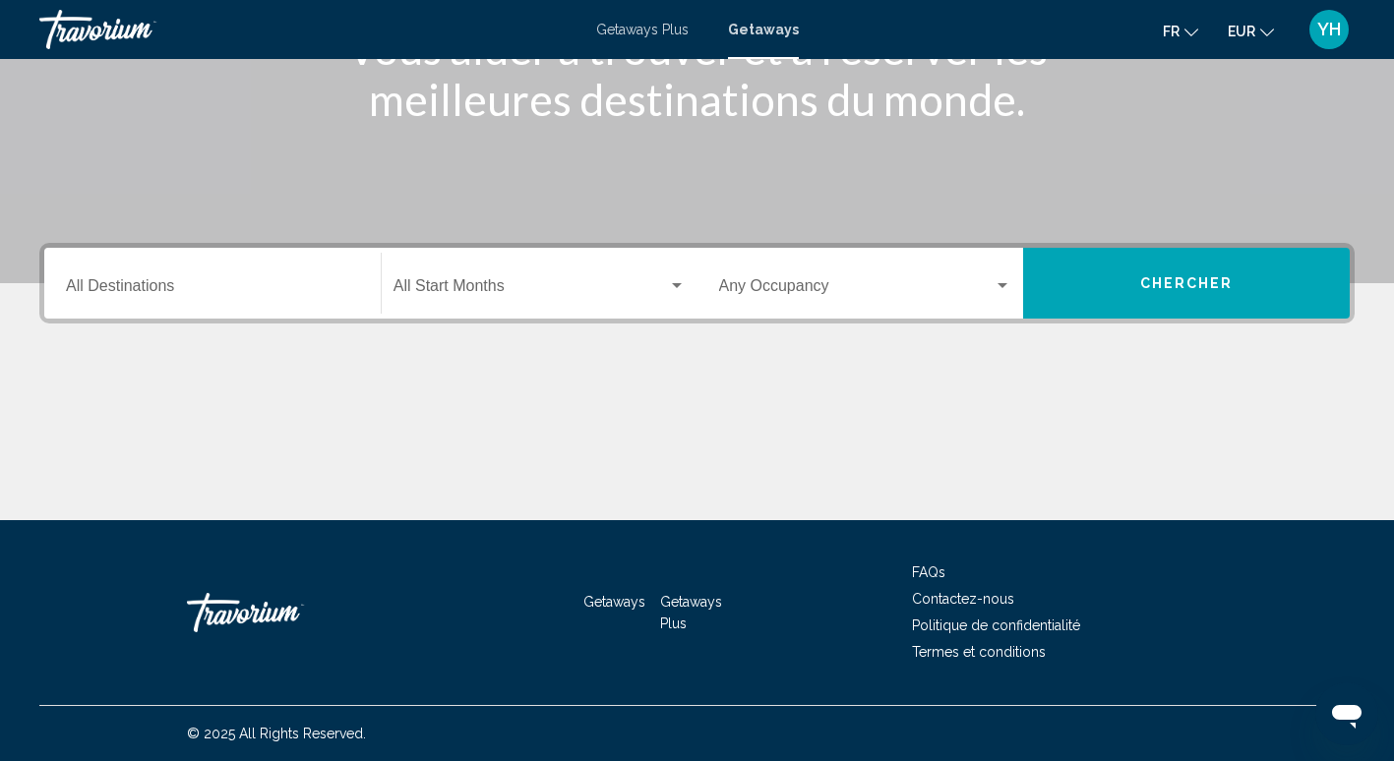
click at [864, 282] on span "Search widget" at bounding box center [856, 290] width 275 height 18
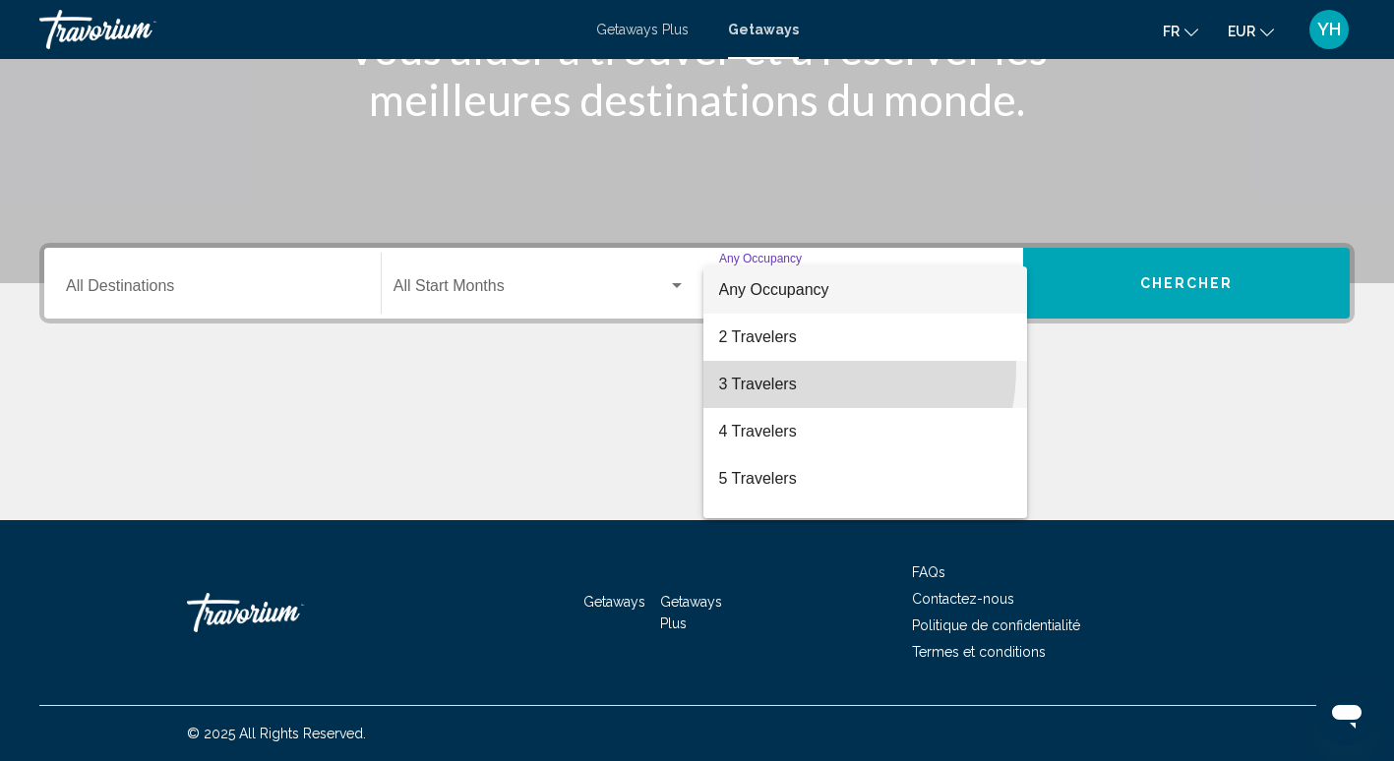
click at [794, 368] on span "3 Travelers" at bounding box center [865, 384] width 293 height 47
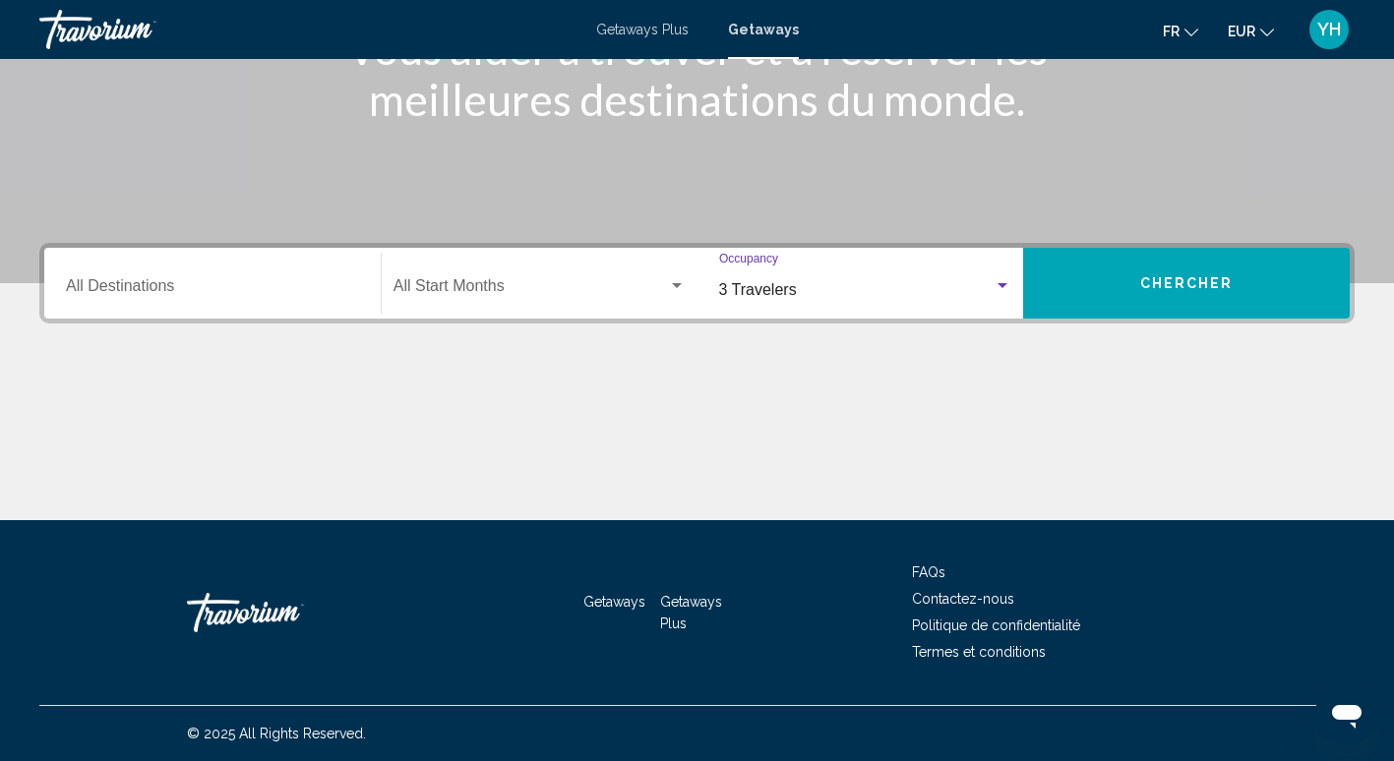
click at [823, 281] on div "3 Travelers" at bounding box center [856, 290] width 275 height 18
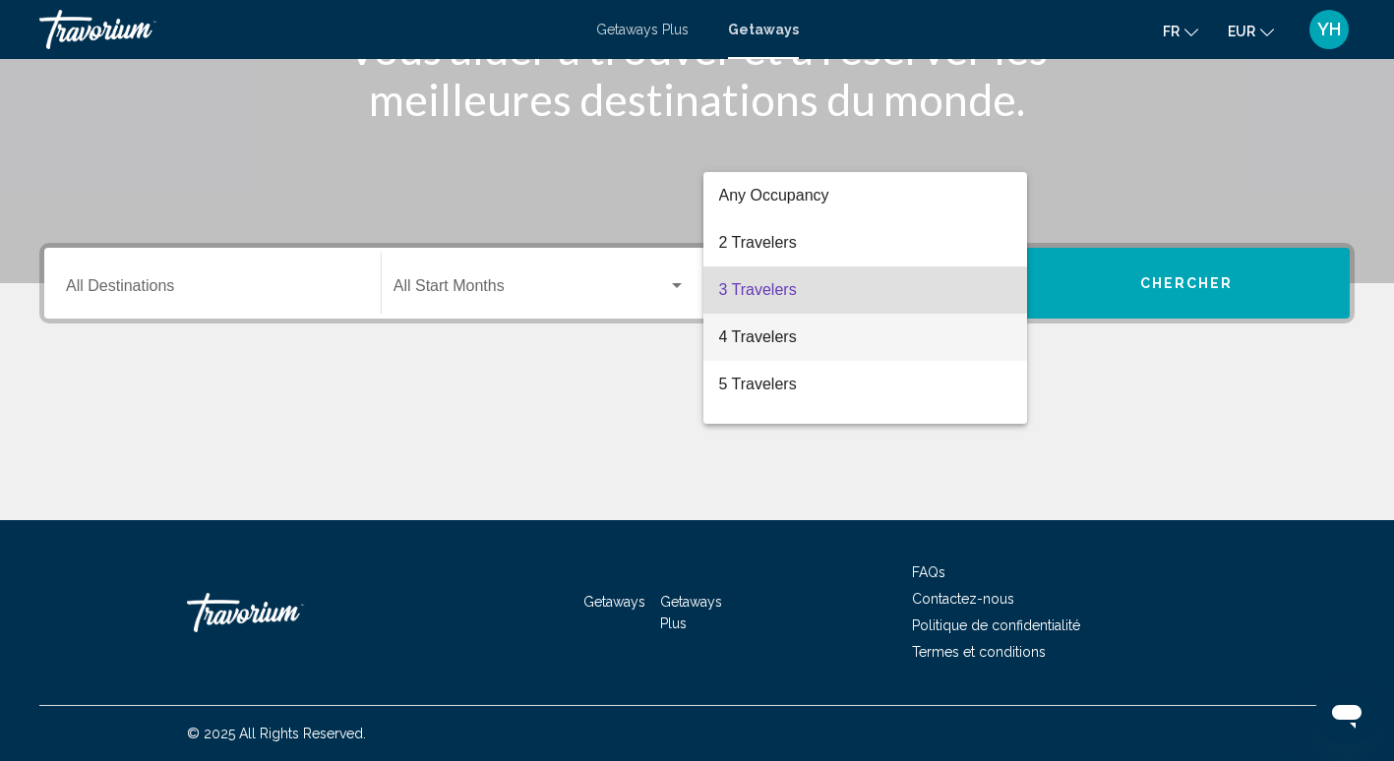
click at [811, 339] on span "4 Travelers" at bounding box center [865, 337] width 293 height 47
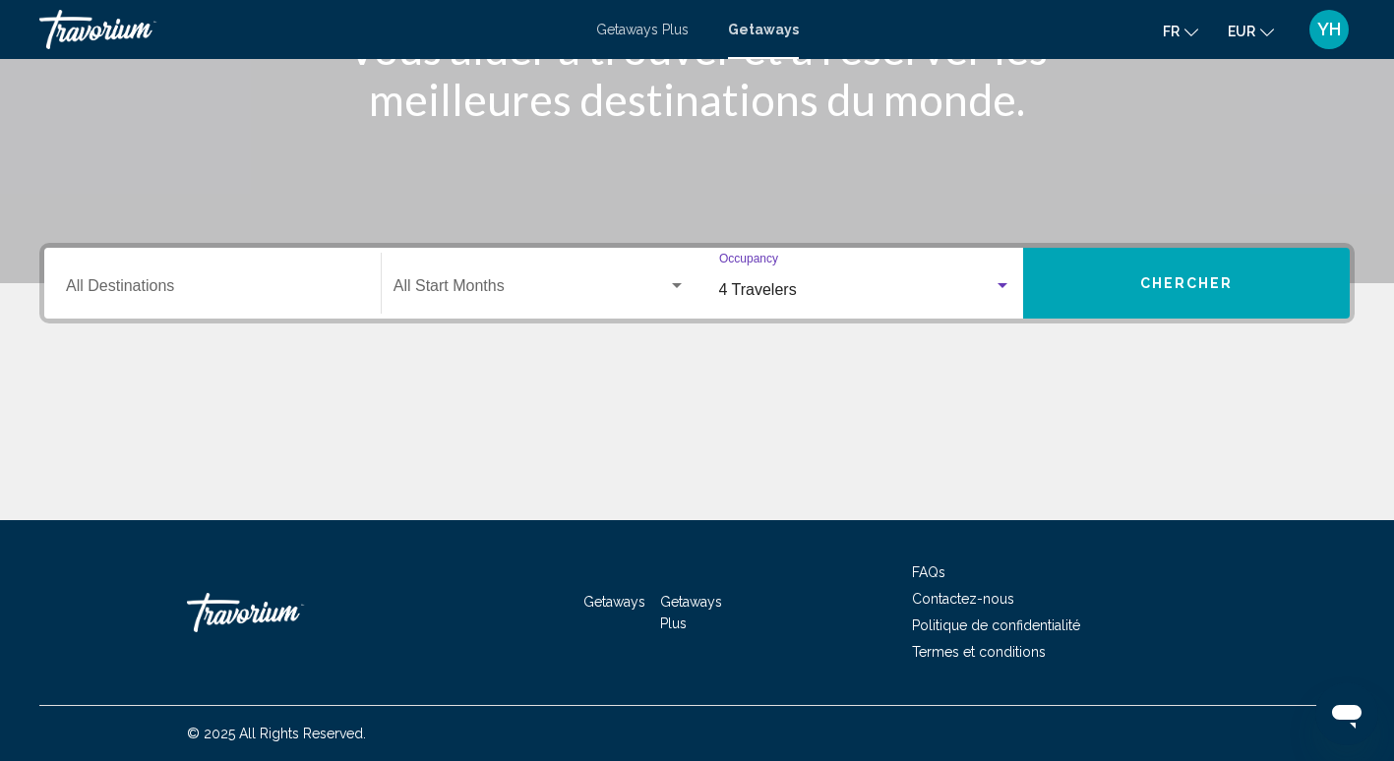
click at [650, 281] on span "Search widget" at bounding box center [530, 290] width 274 height 18
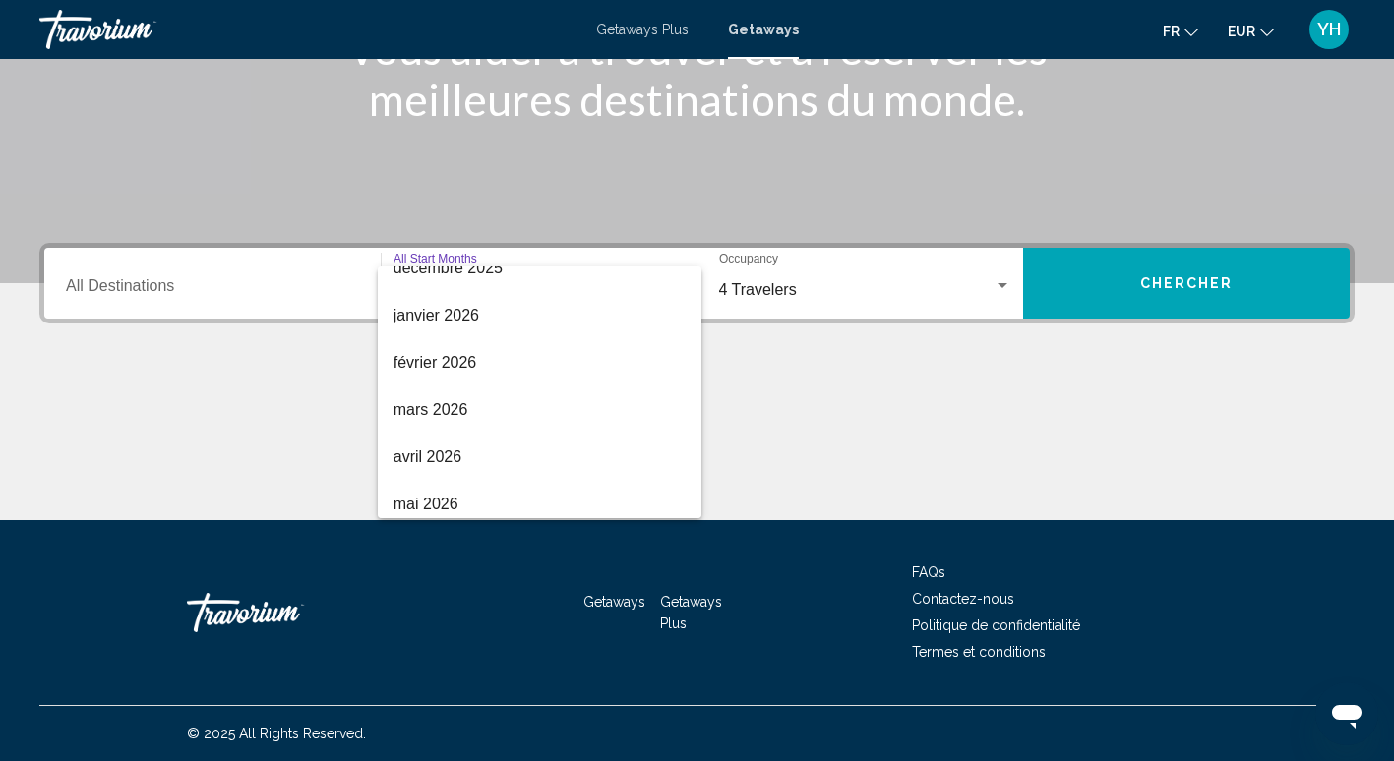
scroll to position [281, 0]
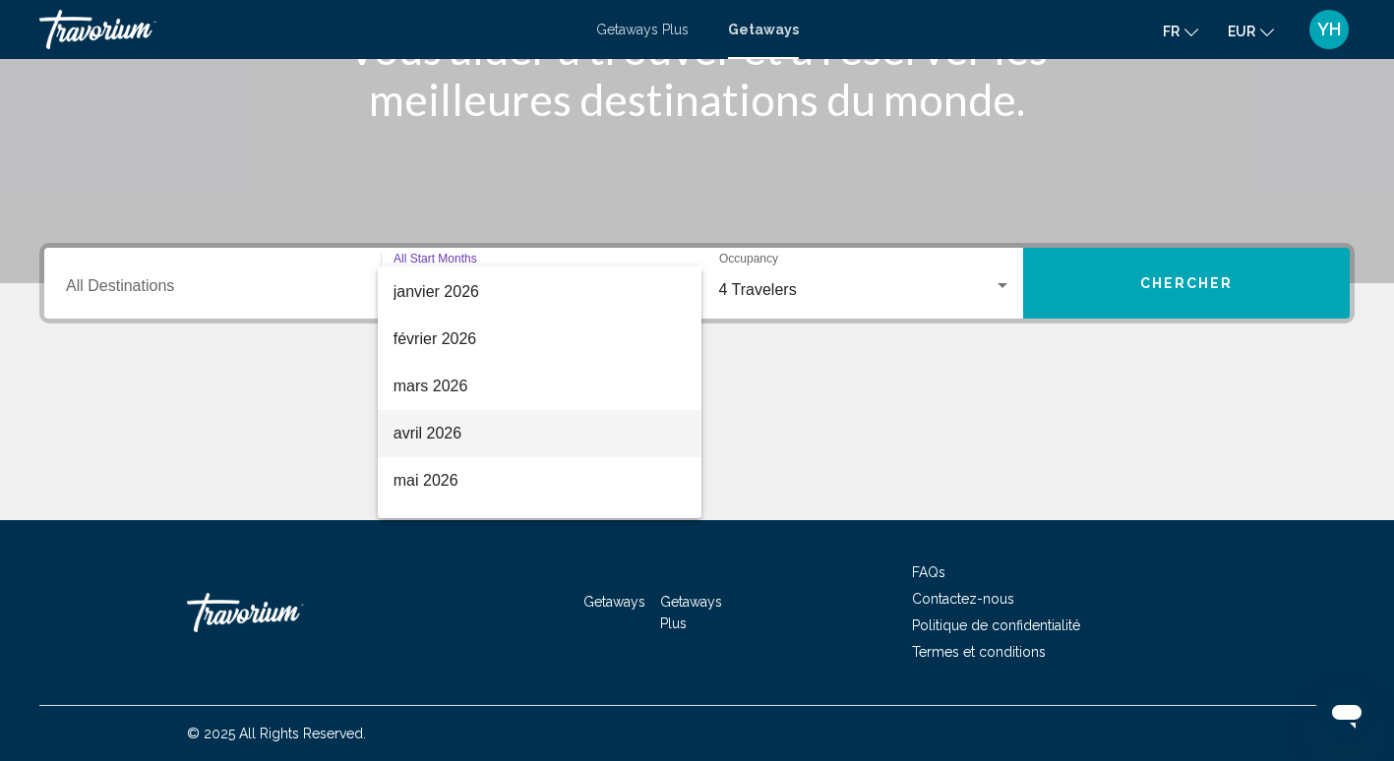
click at [460, 432] on span "avril 2026" at bounding box center [539, 433] width 292 height 47
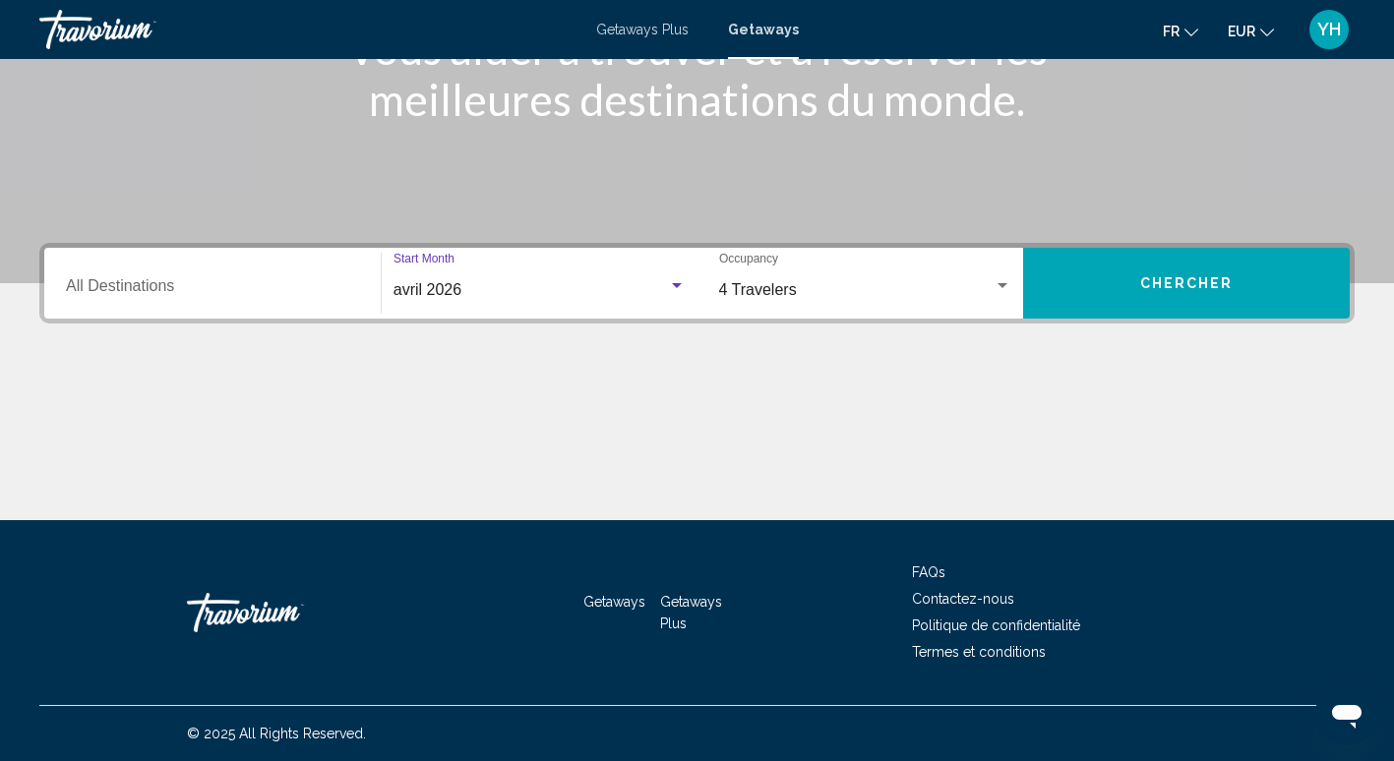
click at [297, 292] on input "Destination All Destinations" at bounding box center [212, 290] width 293 height 18
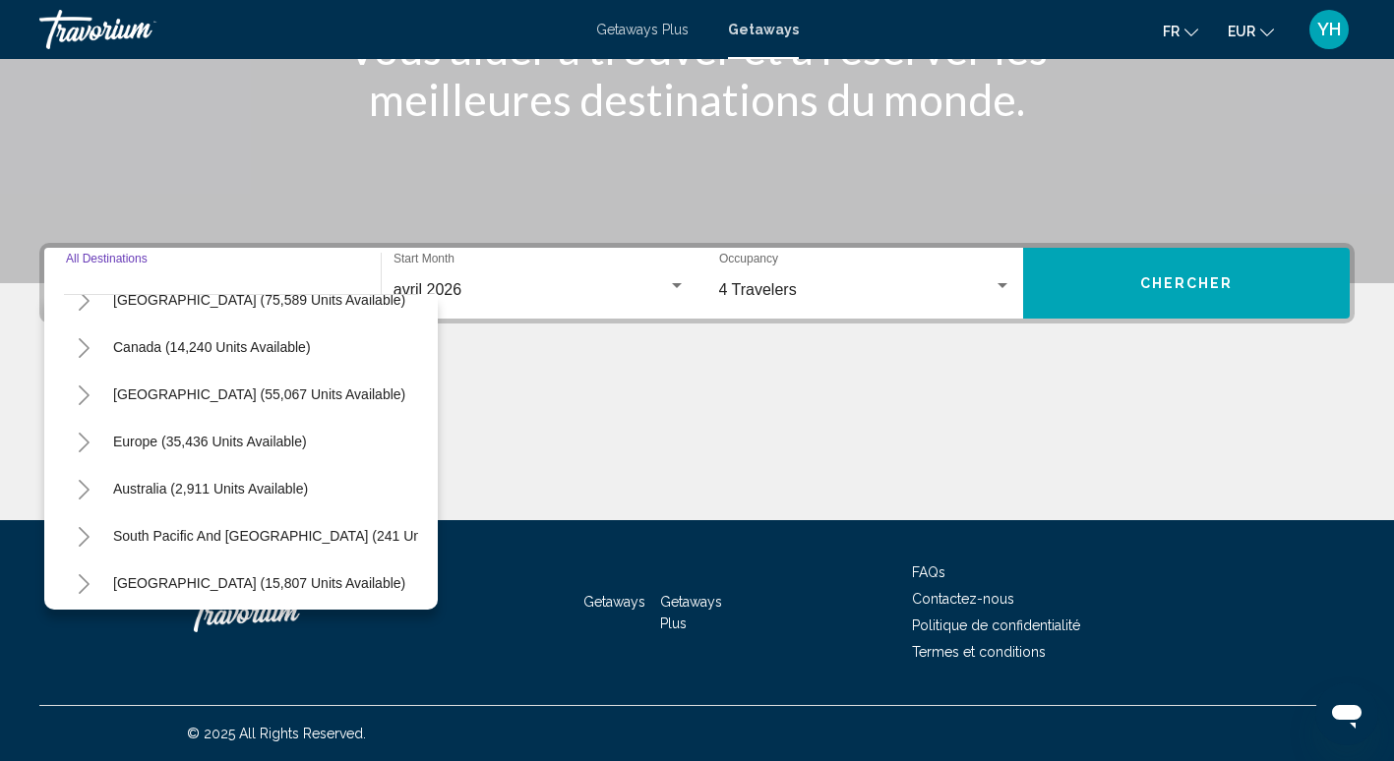
scroll to position [38, 0]
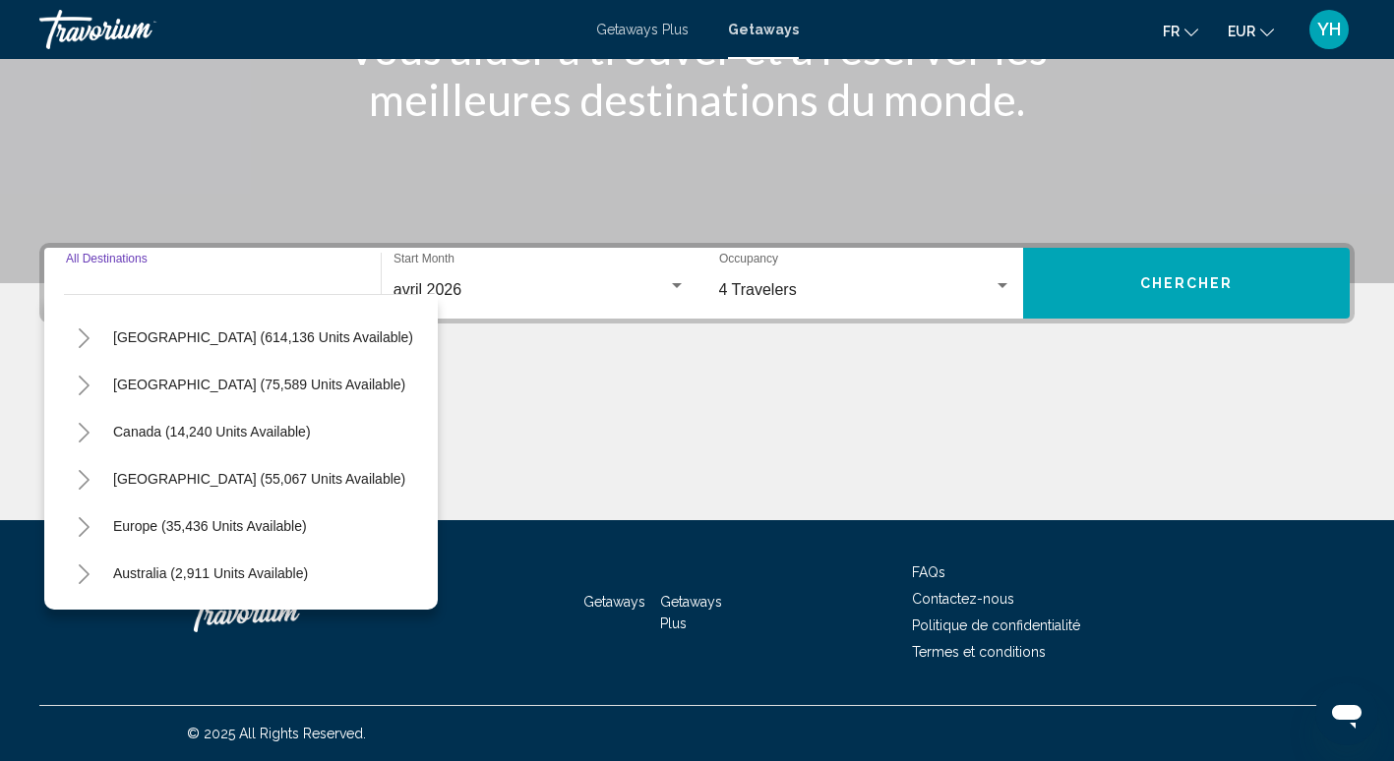
click at [252, 503] on div "Europe (35,436 units available)" at bounding box center [241, 526] width 354 height 47
click at [252, 514] on button "Europe (35,436 units available)" at bounding box center [209, 526] width 213 height 45
type input "**********"
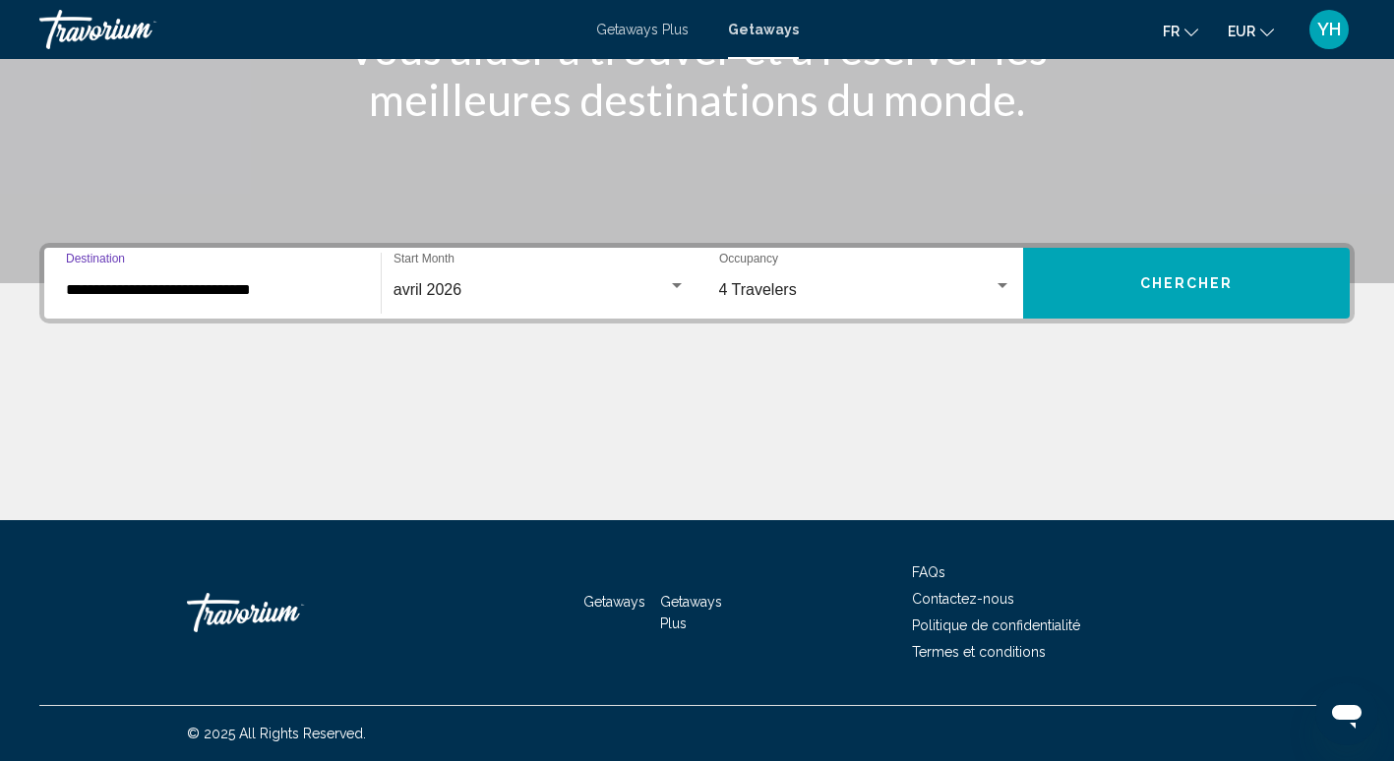
click at [1215, 276] on span "Chercher" at bounding box center [1186, 284] width 93 height 16
